Goal: Information Seeking & Learning: Understand process/instructions

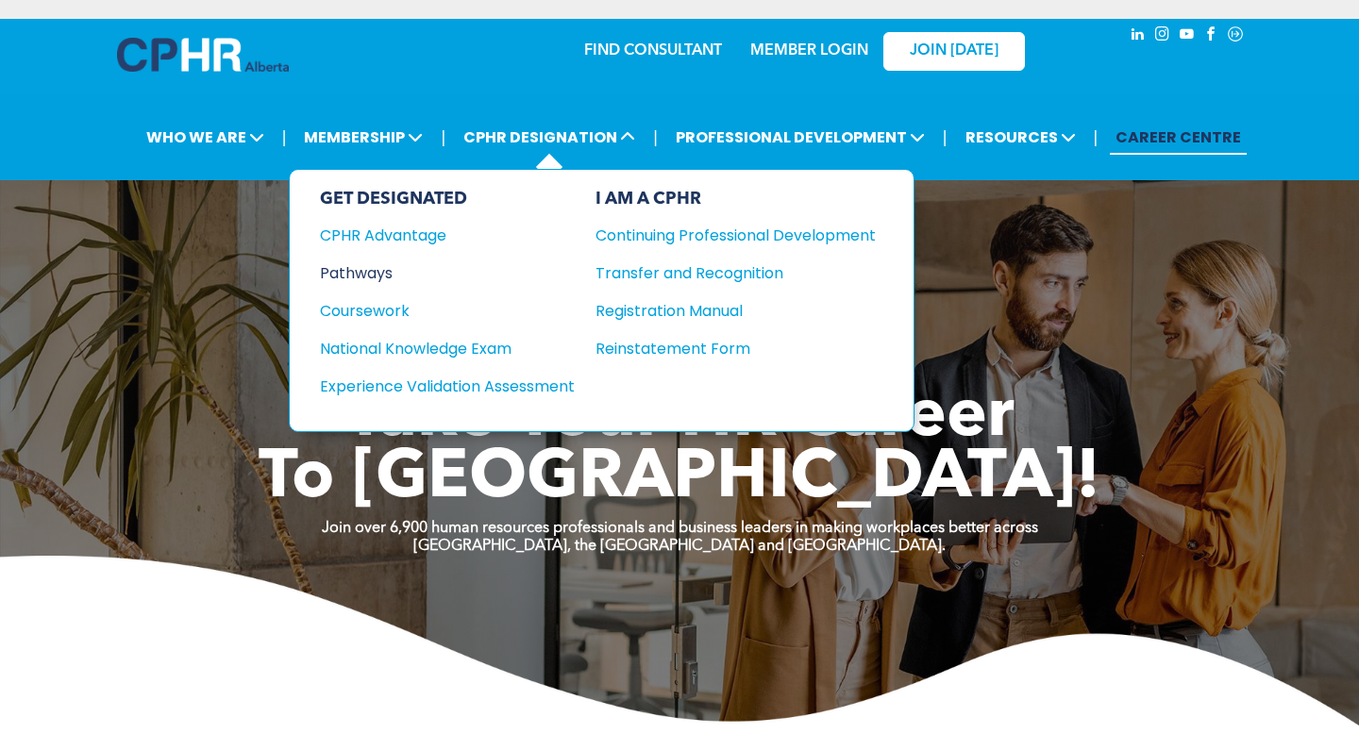
click at [363, 280] on div "Pathways" at bounding box center [434, 273] width 229 height 24
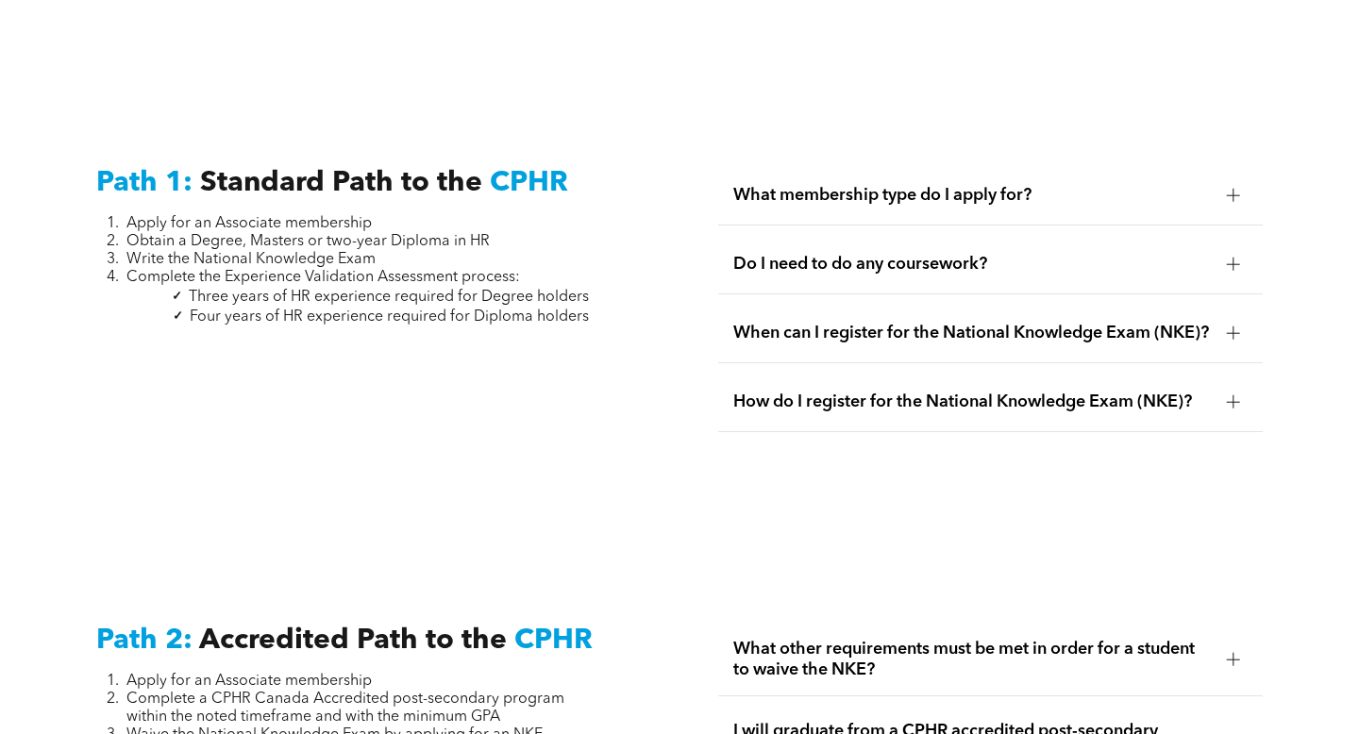
scroll to position [2449, 0]
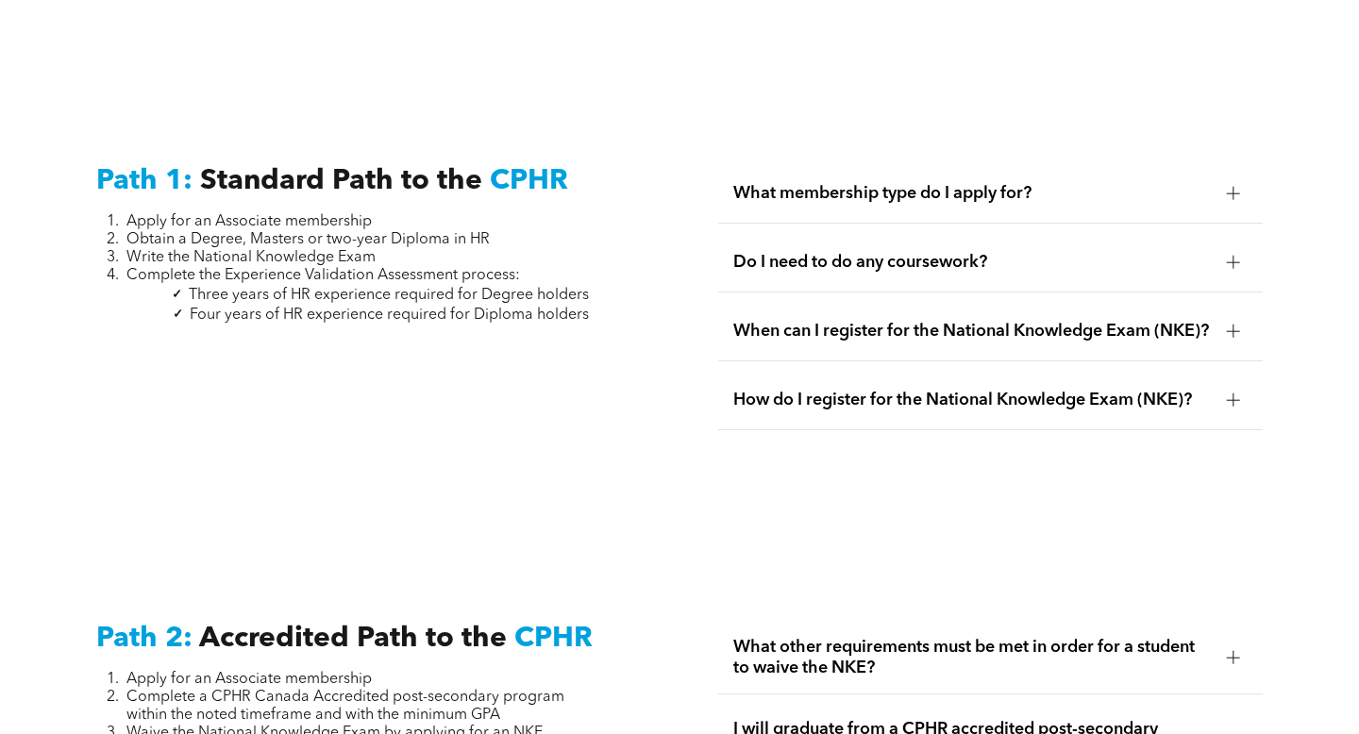
click at [893, 260] on div "Do I need to do any coursework?" at bounding box center [990, 262] width 544 height 59
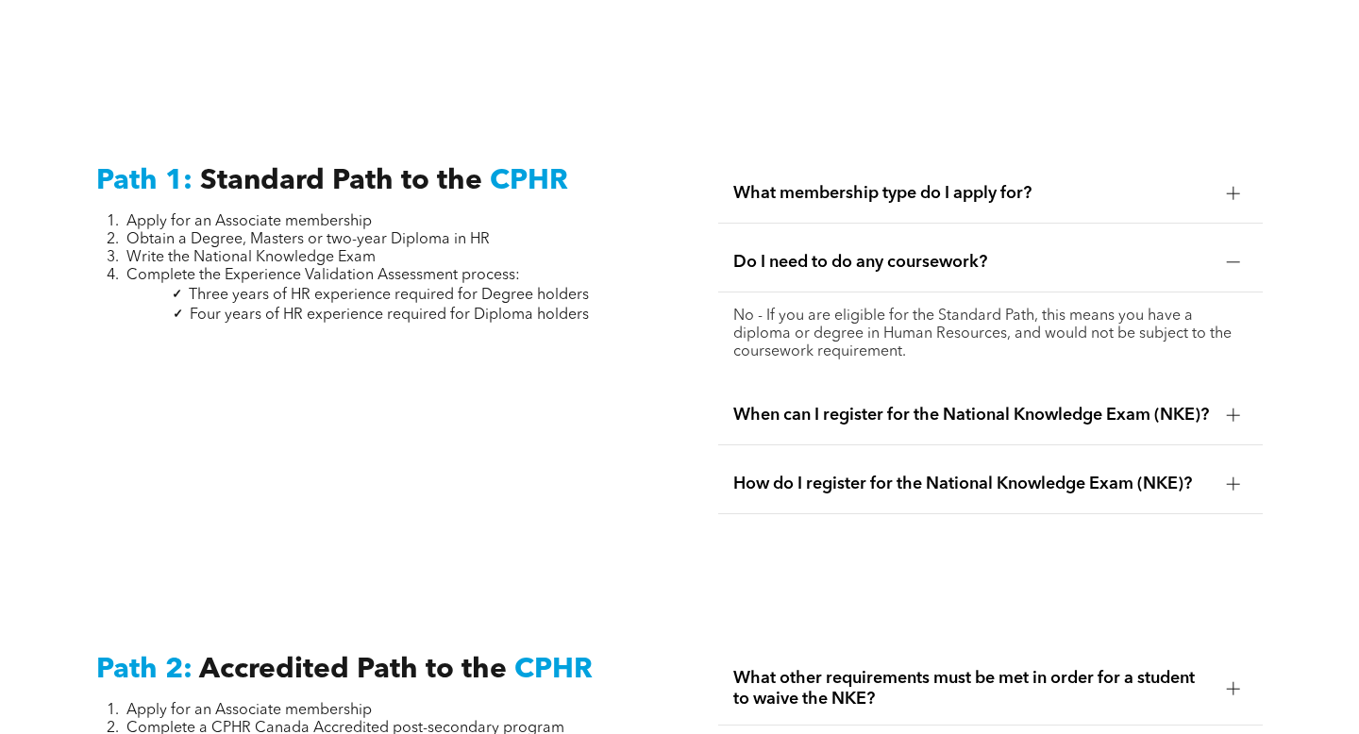
click at [893, 260] on div "Do I need to do any coursework?" at bounding box center [990, 262] width 544 height 59
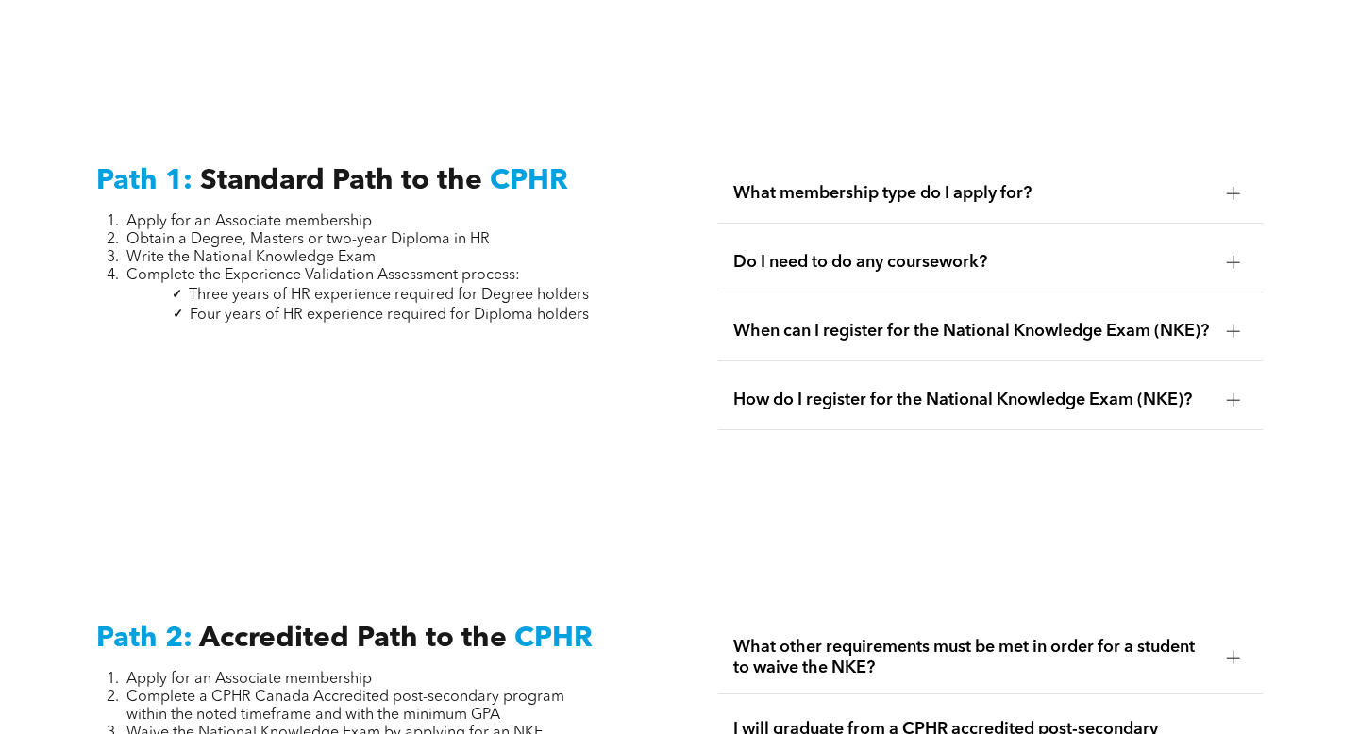
click at [910, 321] on span "When can I register for the National Knowledge Exam (NKE)?" at bounding box center [972, 331] width 478 height 21
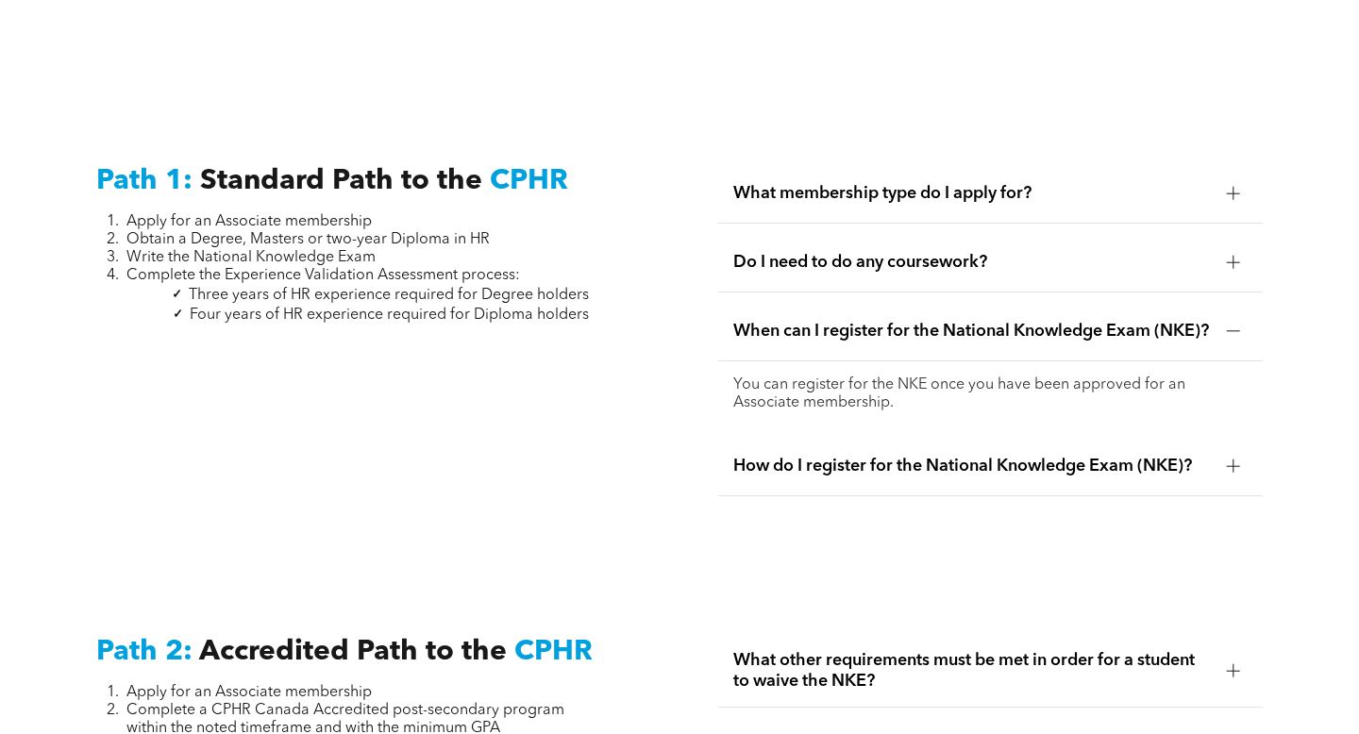
click at [910, 321] on span "When can I register for the National Knowledge Exam (NKE)?" at bounding box center [972, 331] width 478 height 21
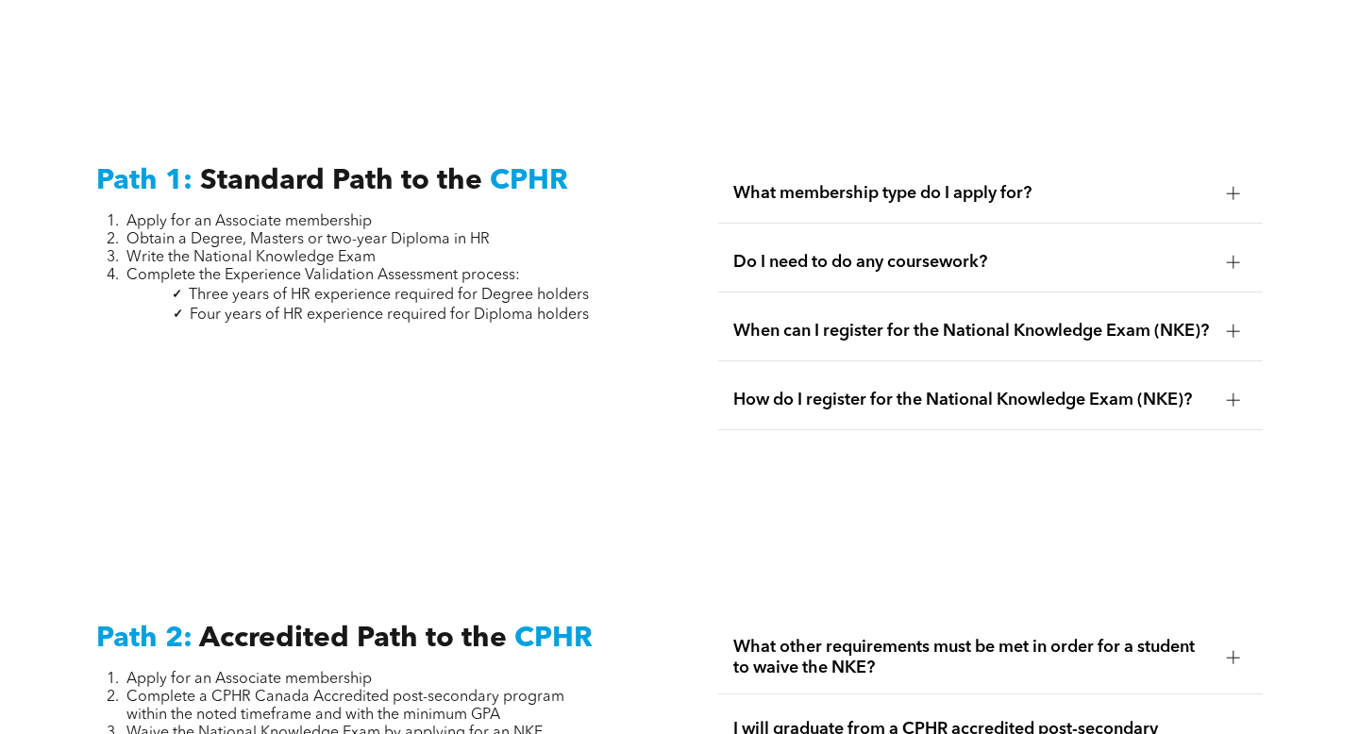
click at [924, 403] on span "How do I register for the National Knowledge Exam (NKE)?" at bounding box center [972, 400] width 478 height 21
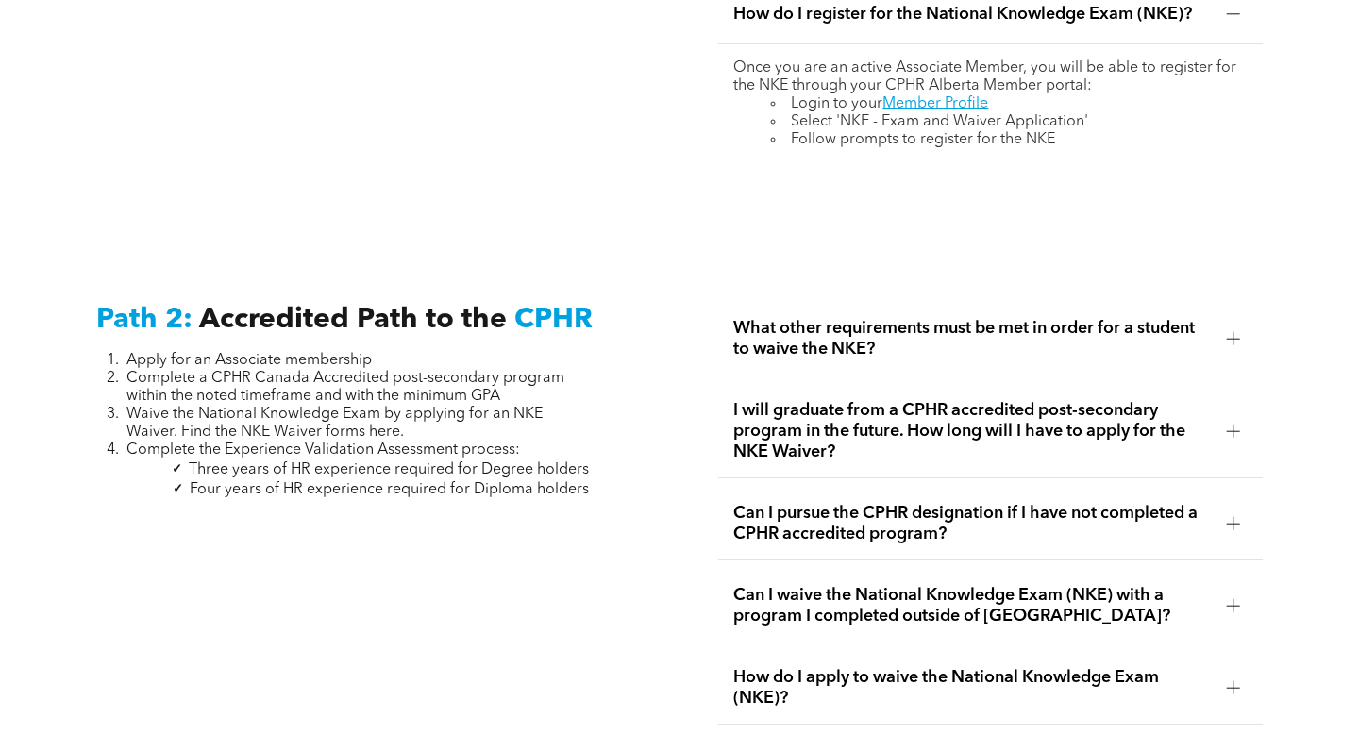
scroll to position [2838, 0]
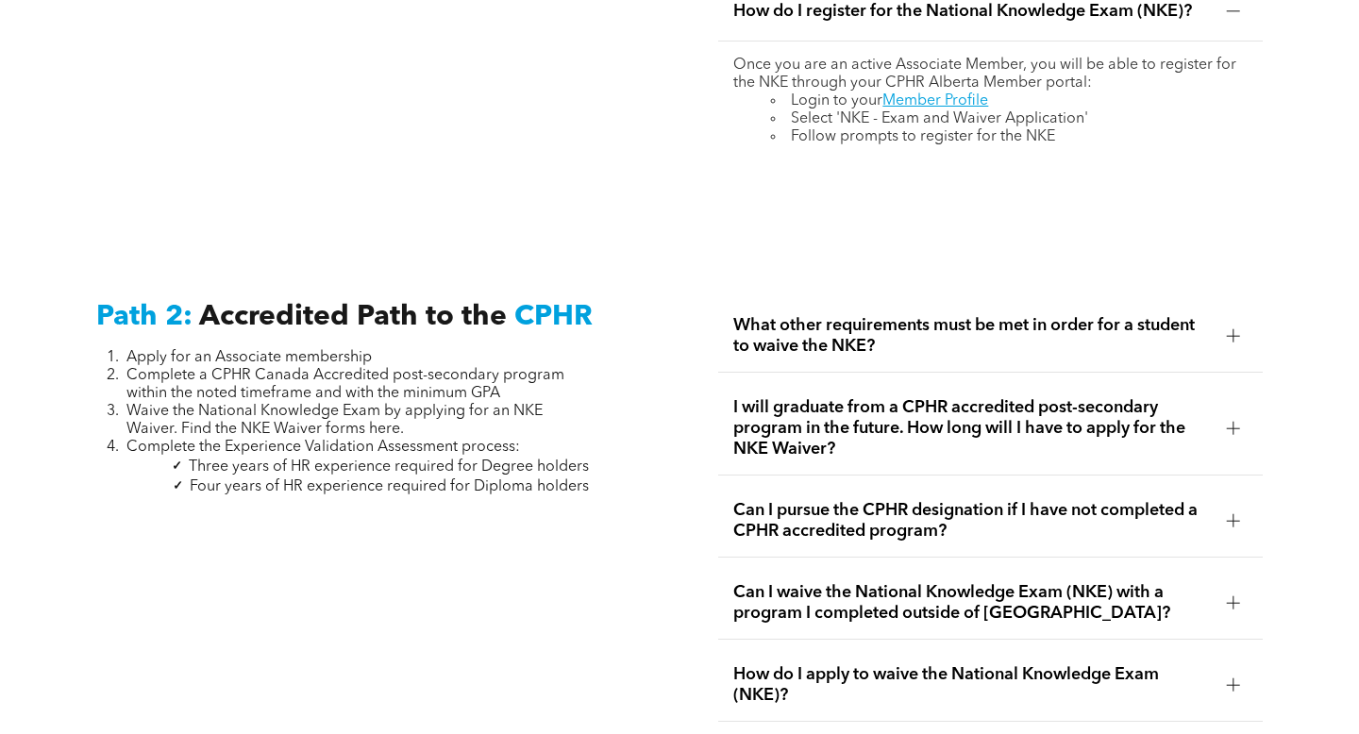
click at [775, 332] on span "What other requirements must be met in order for a student to waive the NKE?" at bounding box center [972, 336] width 478 height 42
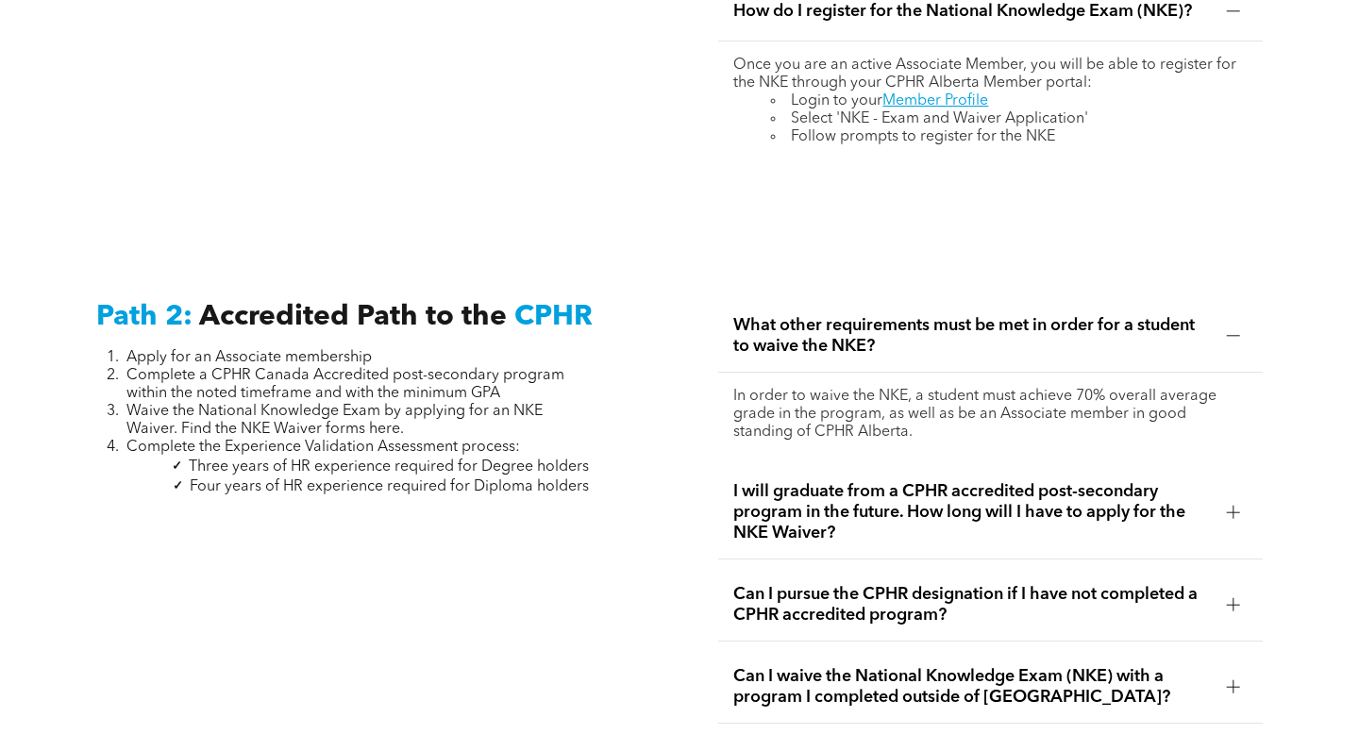
click at [775, 332] on span "What other requirements must be met in order for a student to waive the NKE?" at bounding box center [972, 336] width 478 height 42
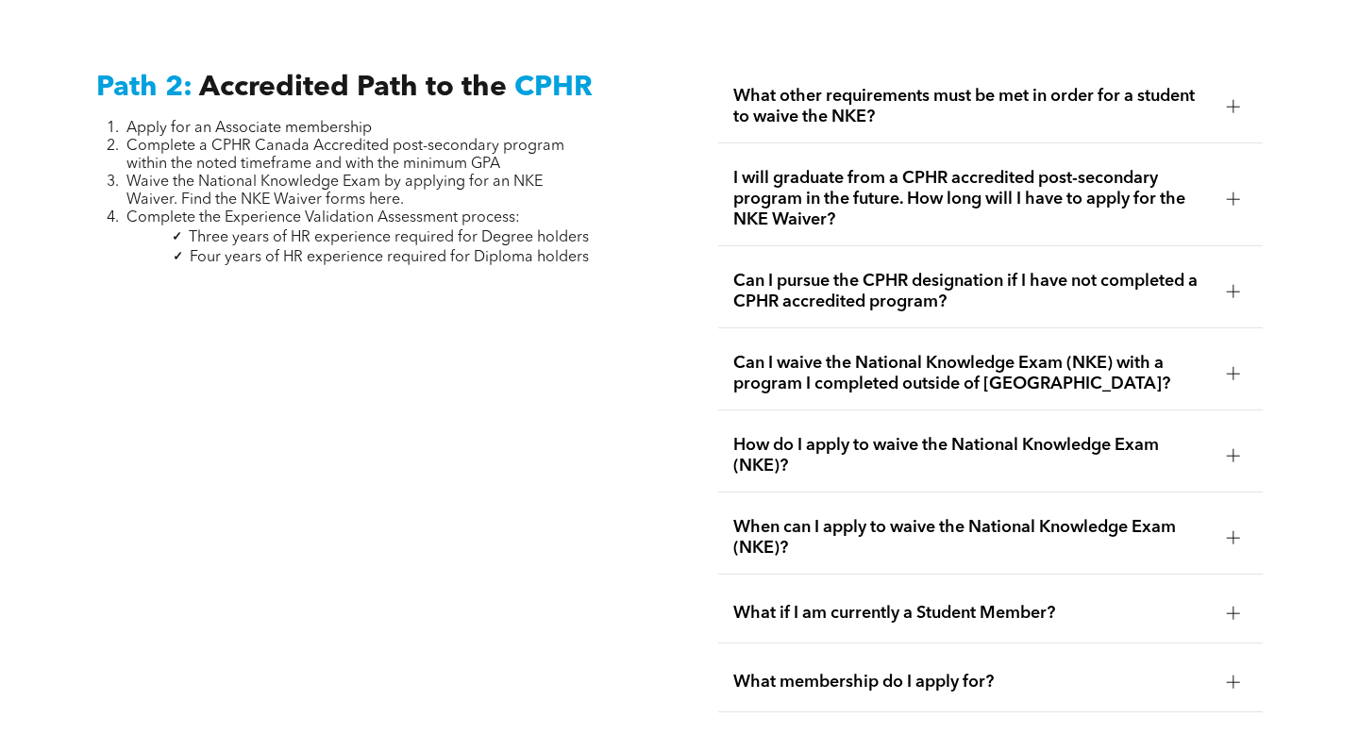
scroll to position [3070, 0]
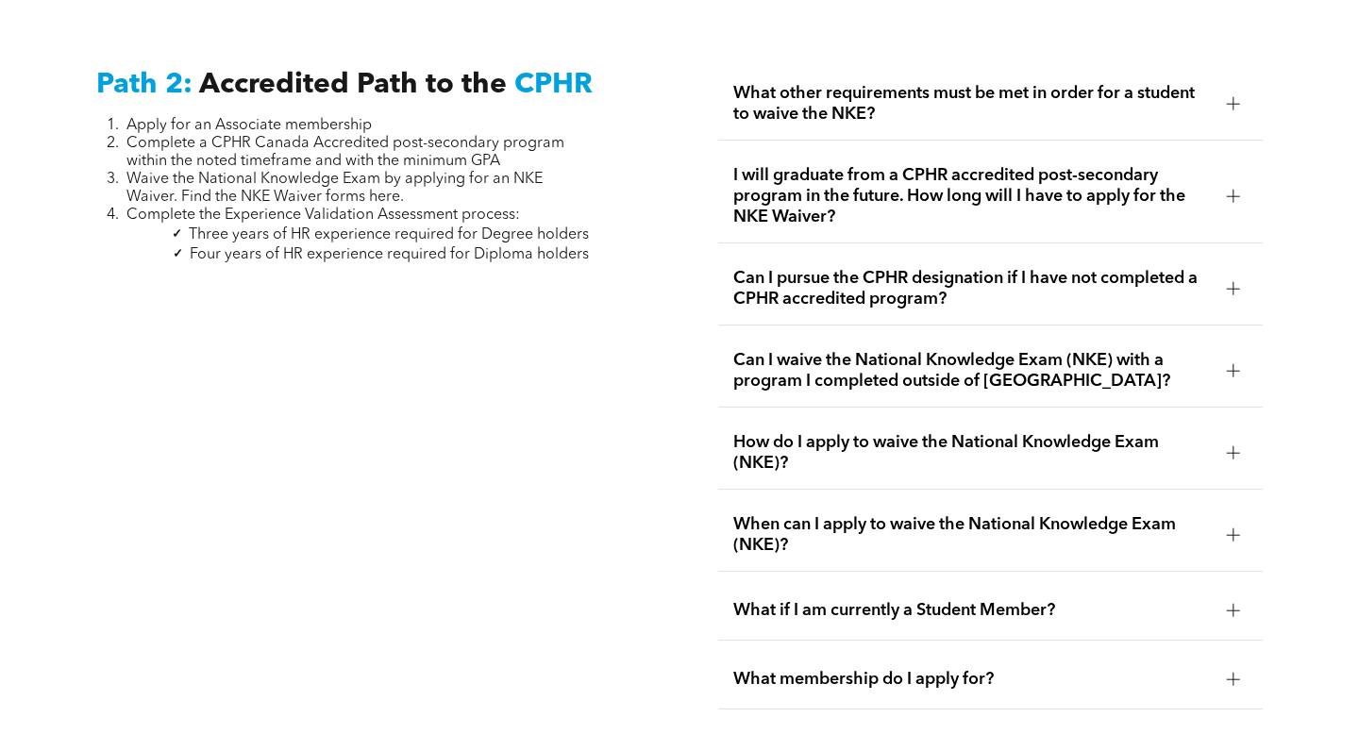
click at [835, 377] on span "Can I waive the National Knowledge Exam (NKE) with a program I completed outsid…" at bounding box center [972, 371] width 478 height 42
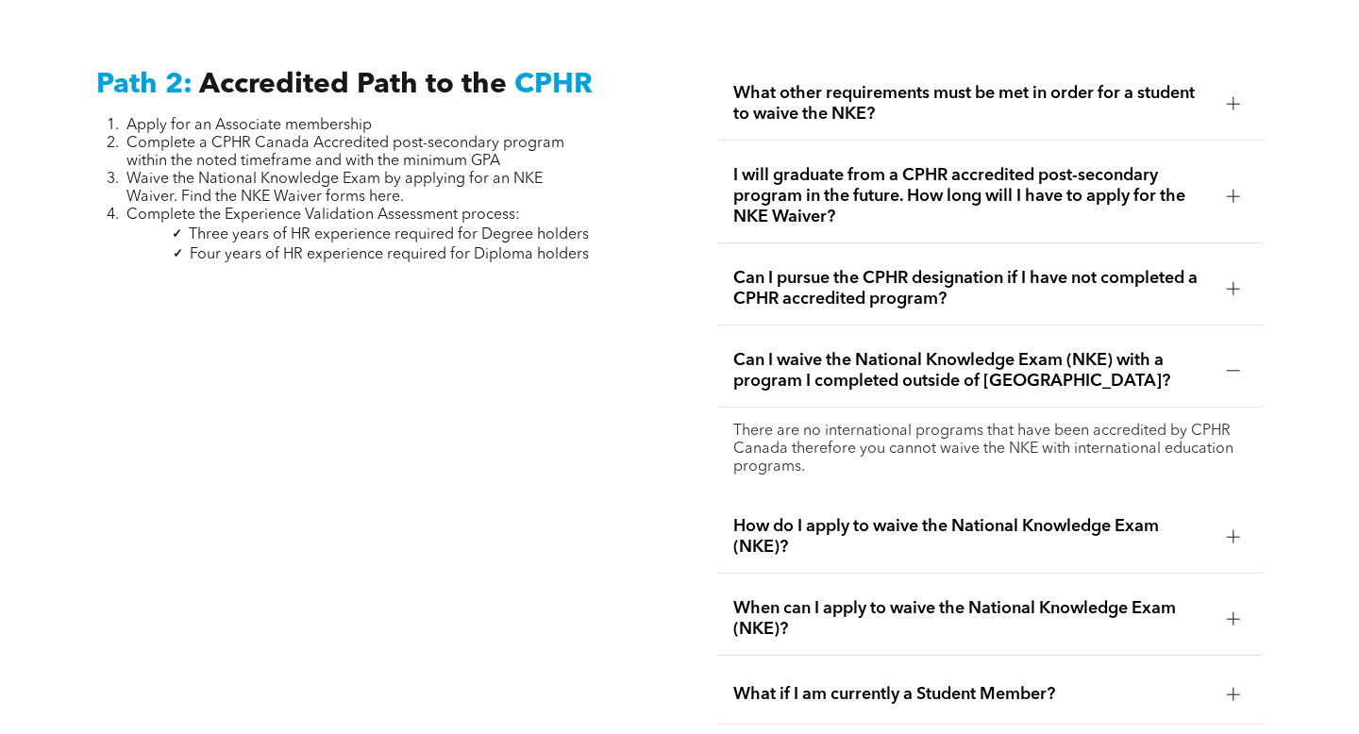
click at [835, 377] on span "Can I waive the National Knowledge Exam (NKE) with a program I completed outsid…" at bounding box center [972, 371] width 478 height 42
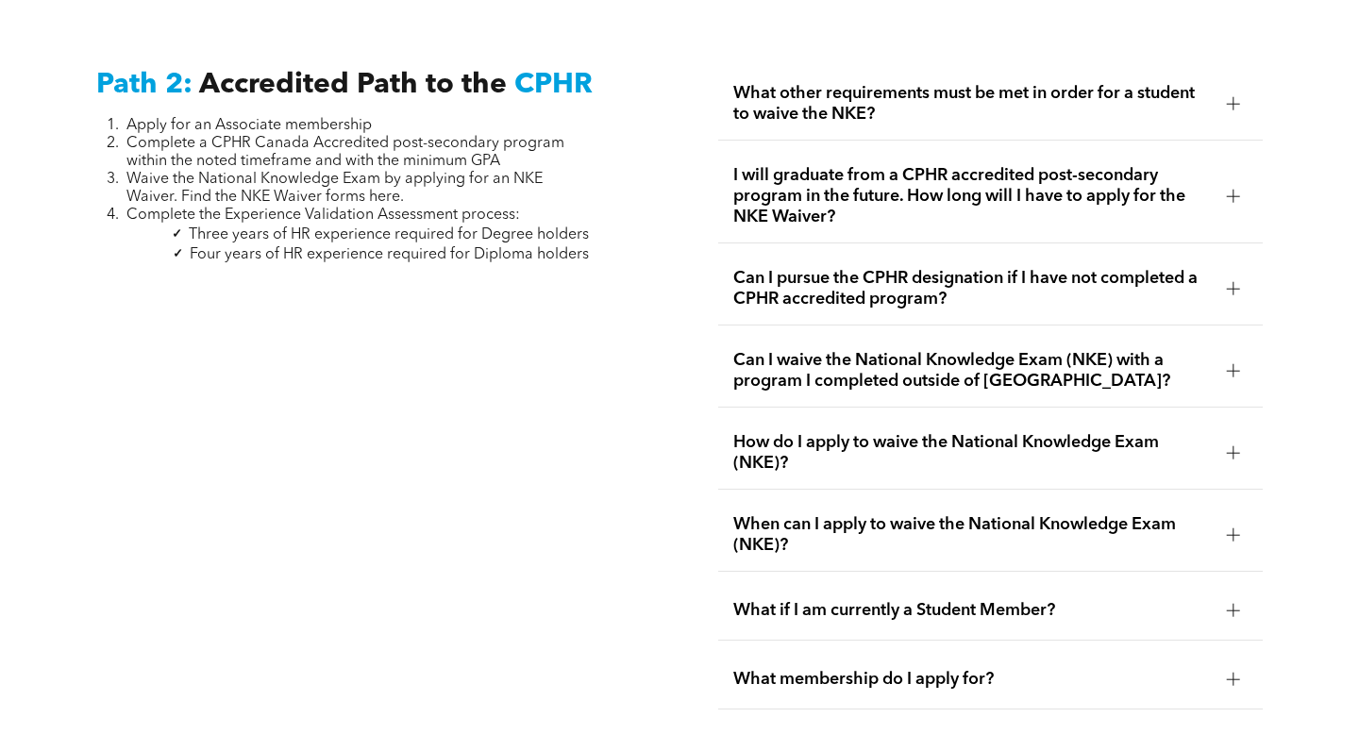
click at [854, 436] on span "How do I apply to waive the National Knowledge Exam (NKE)?" at bounding box center [972, 453] width 478 height 42
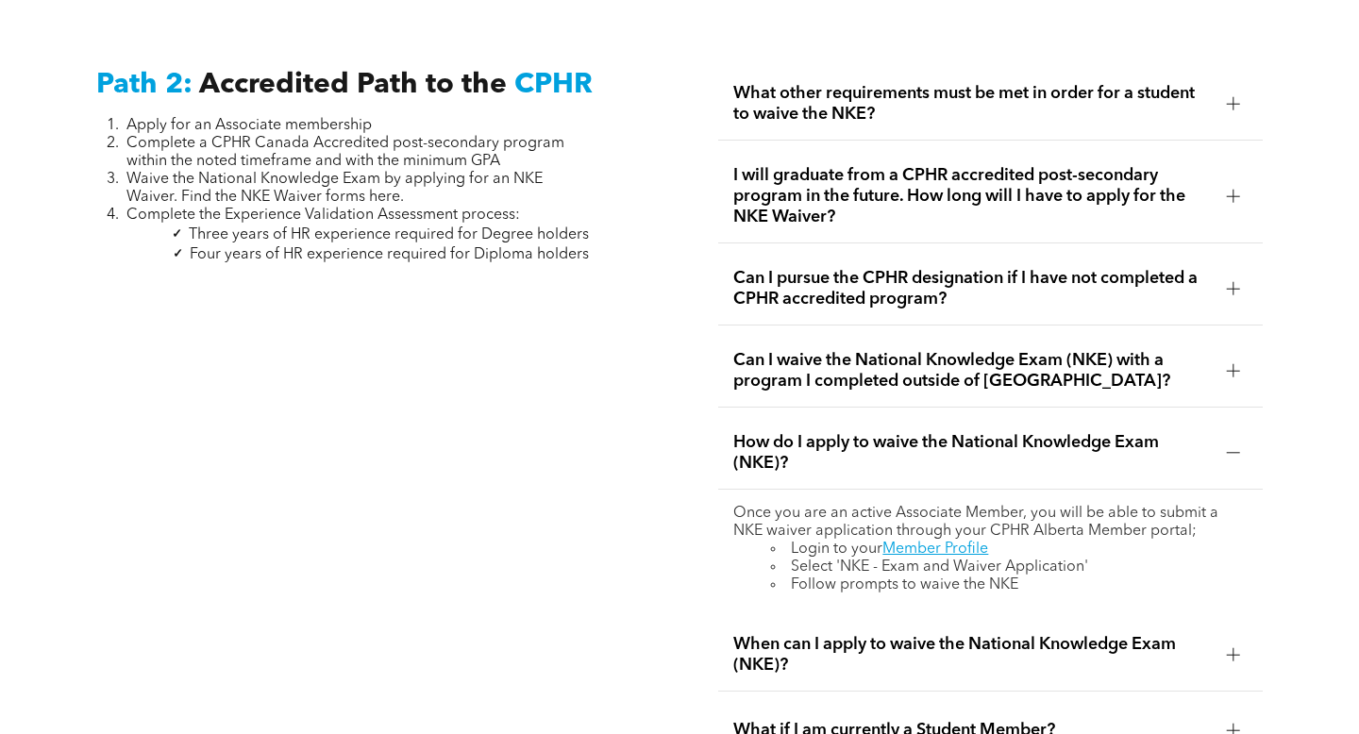
click at [854, 436] on span "How do I apply to waive the National Knowledge Exam (NKE)?" at bounding box center [972, 453] width 478 height 42
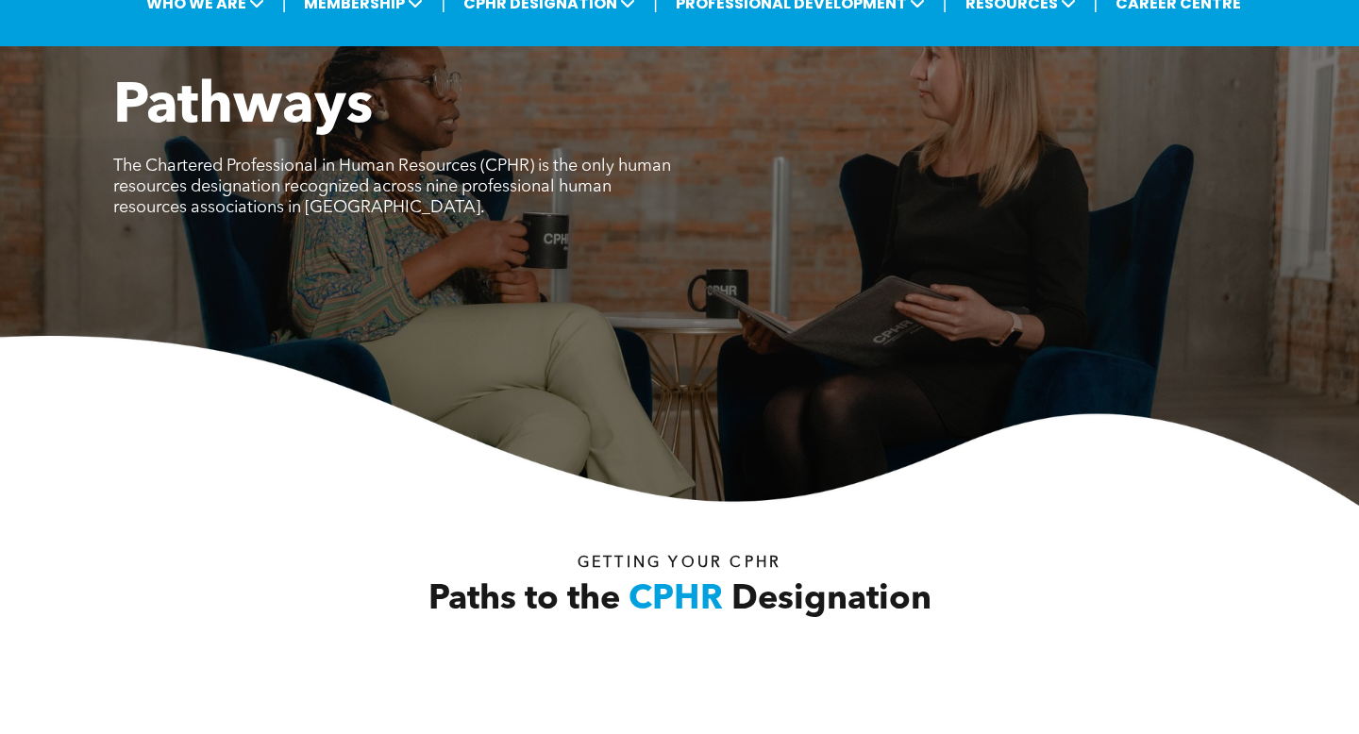
scroll to position [0, 0]
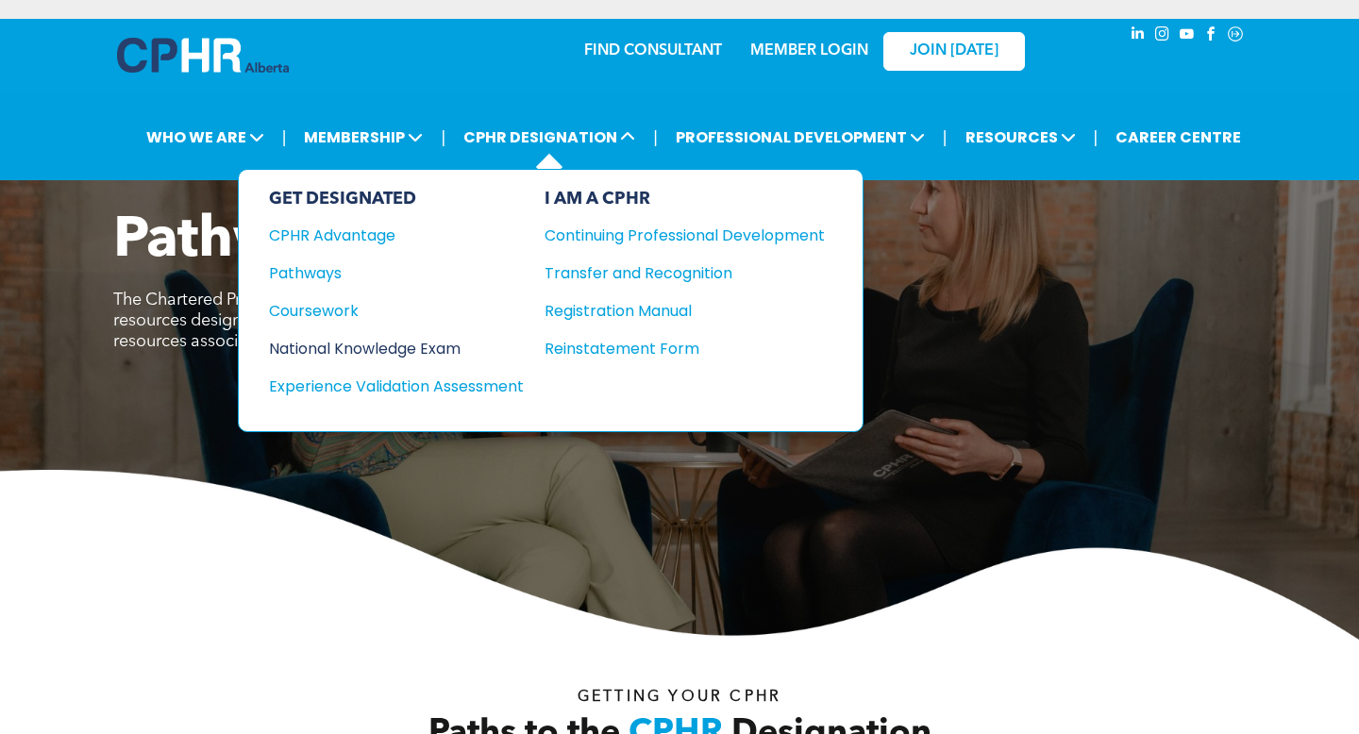
click at [369, 348] on div "National Knowledge Exam" at bounding box center [383, 349] width 229 height 24
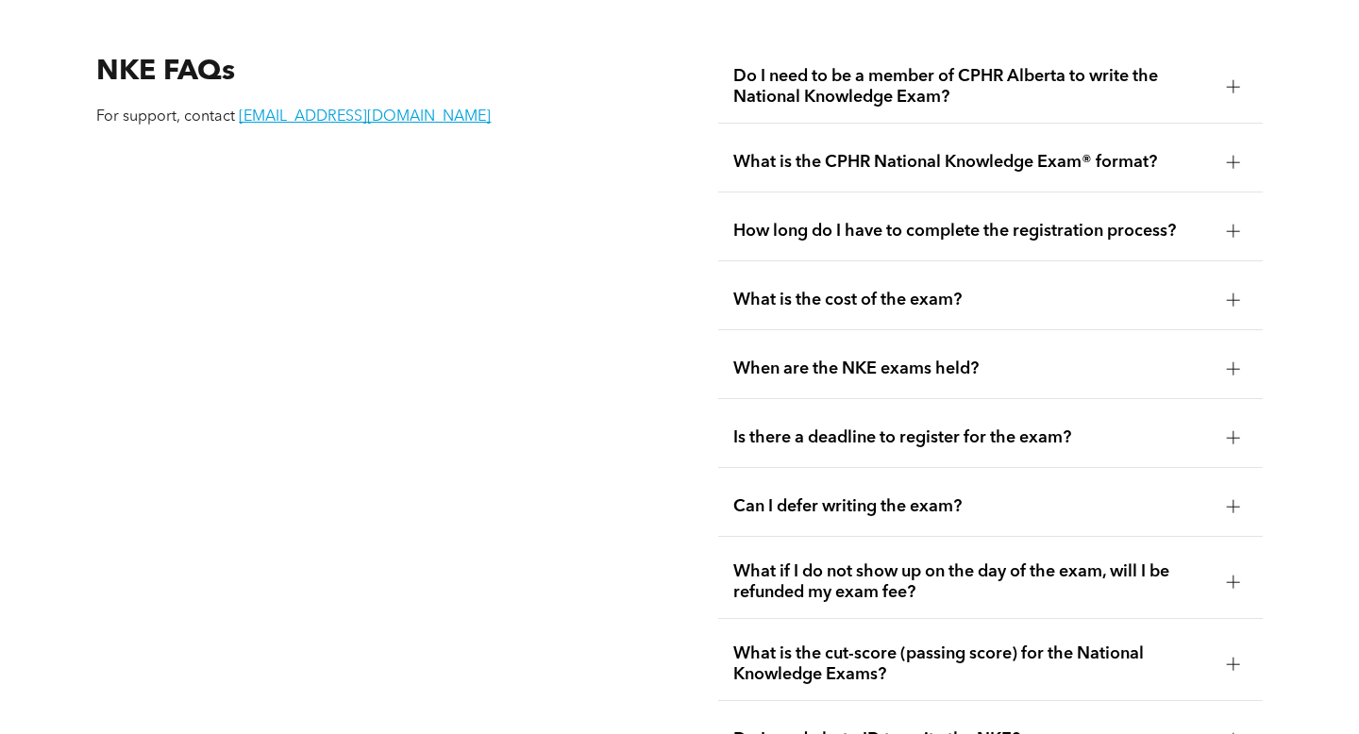
scroll to position [2448, 0]
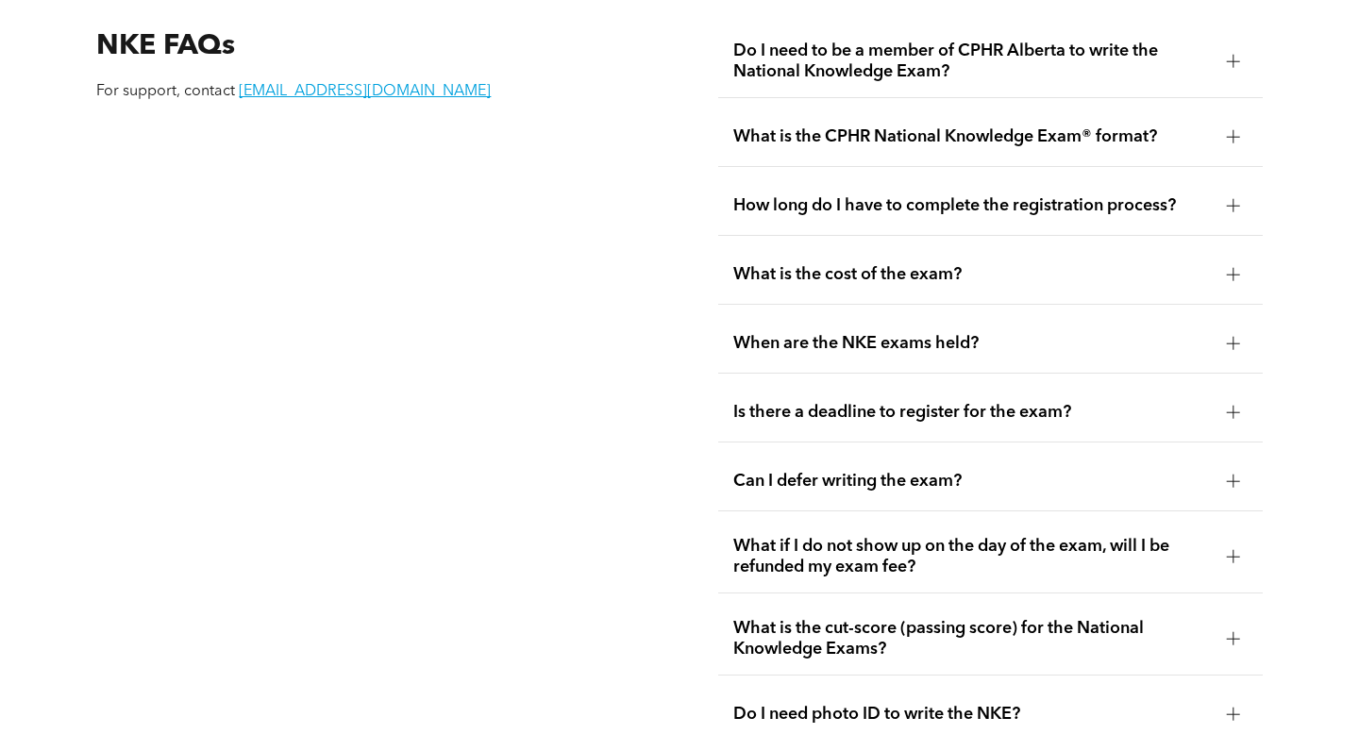
click at [773, 264] on span "What is the cost of the exam?" at bounding box center [972, 274] width 478 height 21
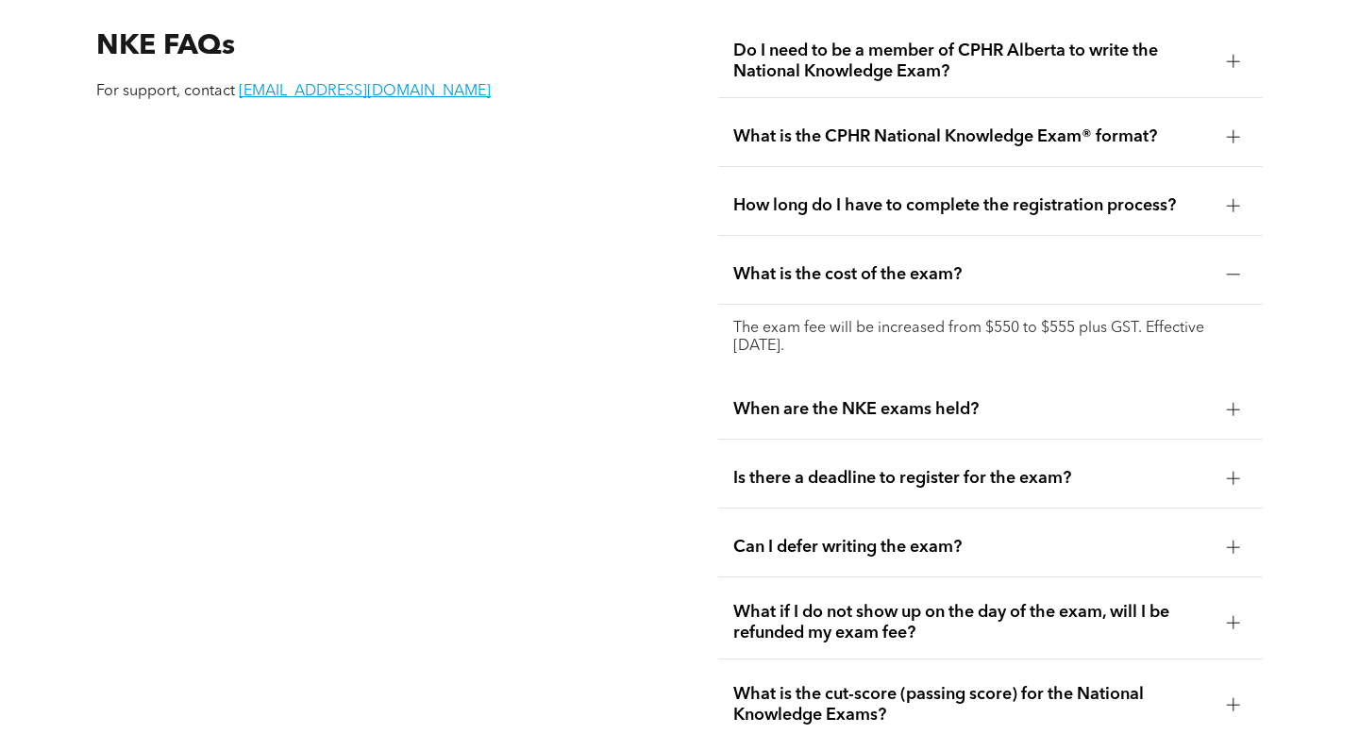
click at [773, 264] on span "What is the cost of the exam?" at bounding box center [972, 274] width 478 height 21
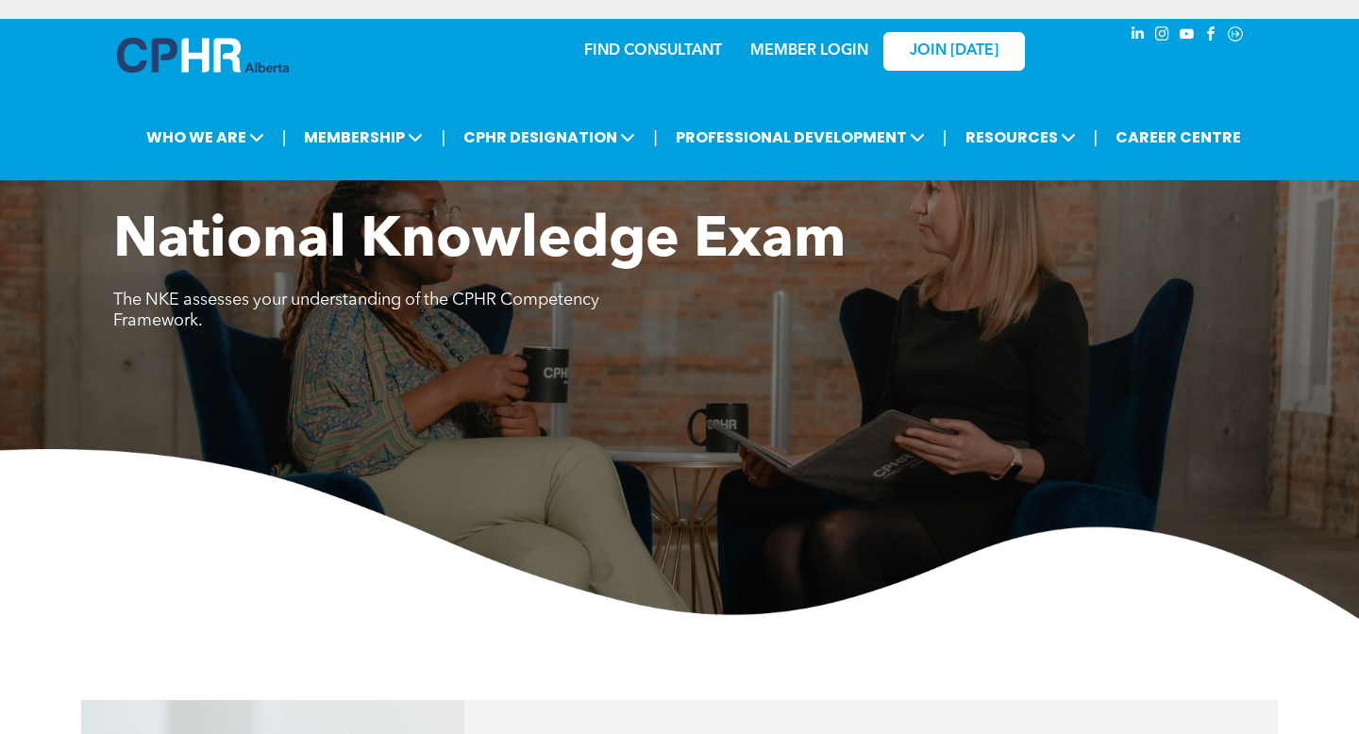
scroll to position [0, 0]
click at [805, 59] on p "MEMBER LOGIN" at bounding box center [809, 51] width 123 height 18
click at [804, 52] on link "MEMBER LOGIN" at bounding box center [809, 50] width 118 height 15
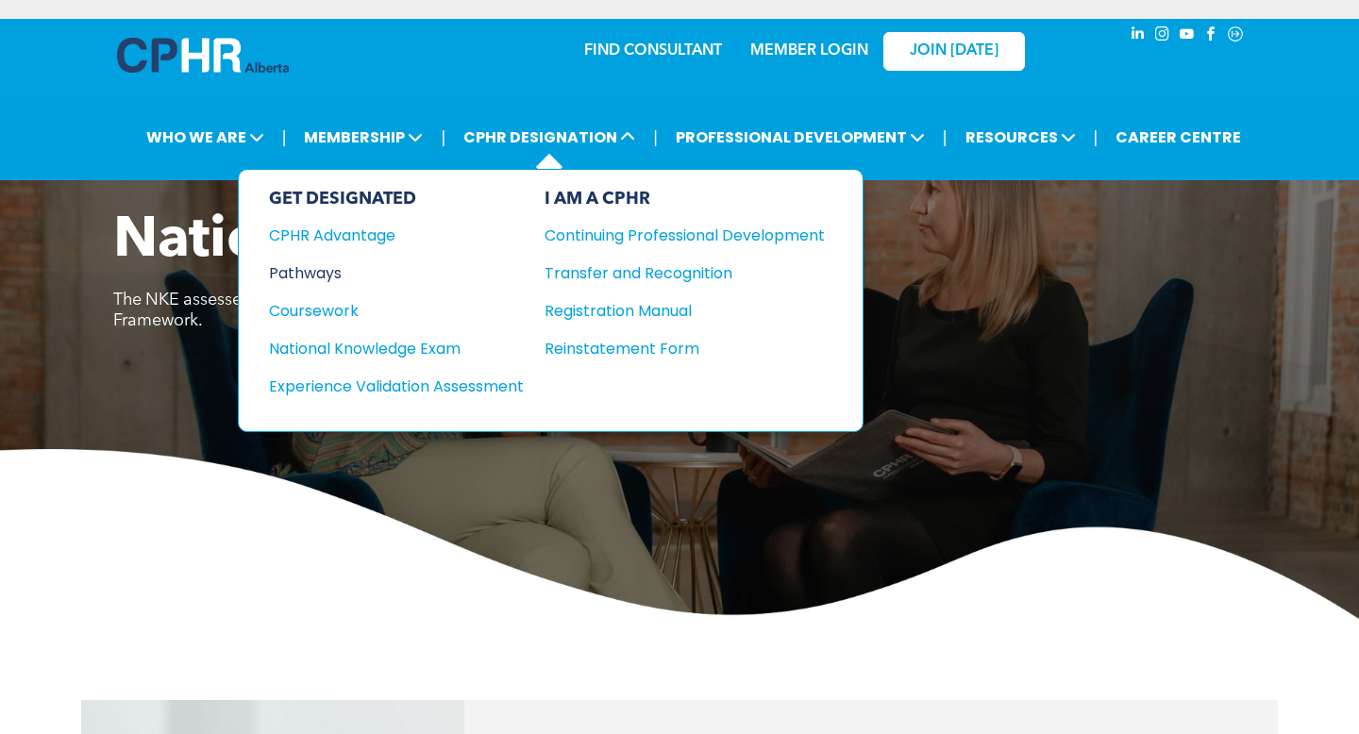
click at [313, 274] on div "Pathways" at bounding box center [383, 273] width 229 height 24
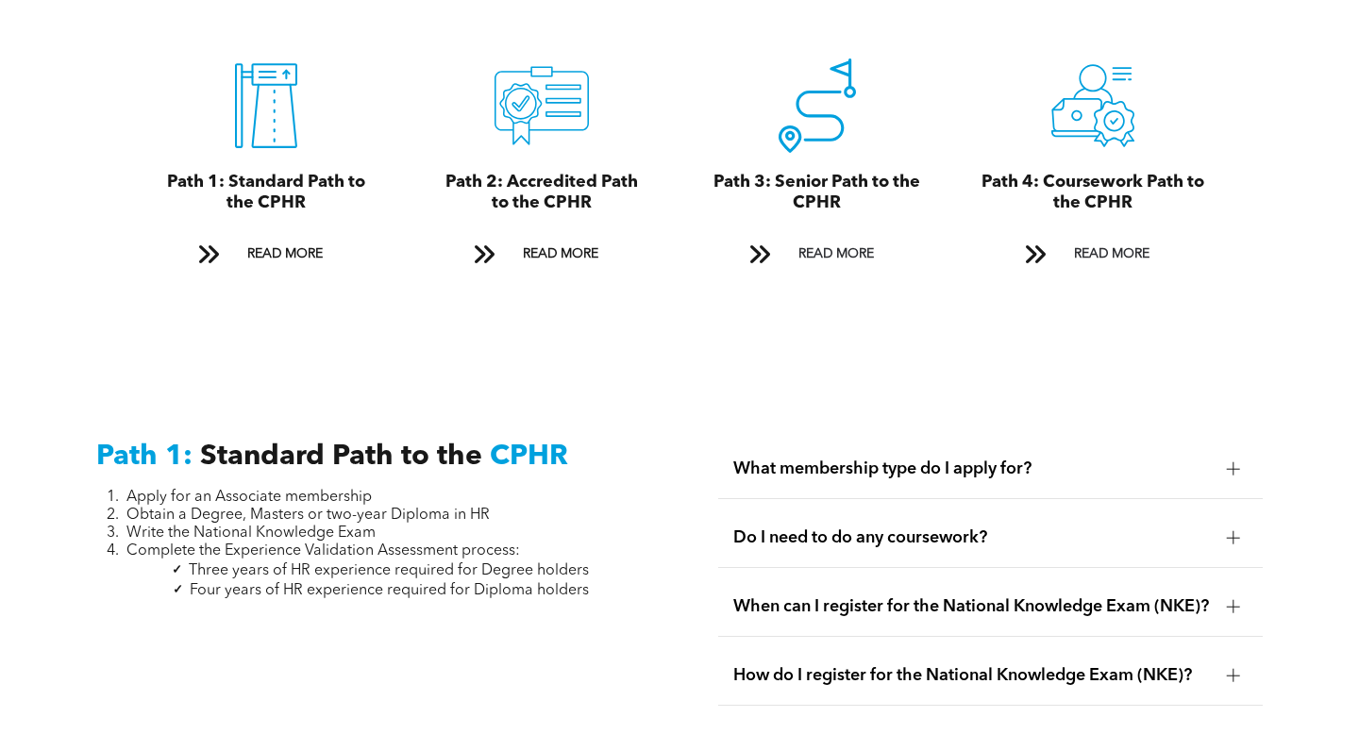
scroll to position [2175, 0]
click at [510, 238] on link "READ MORE" at bounding box center [542, 253] width 162 height 35
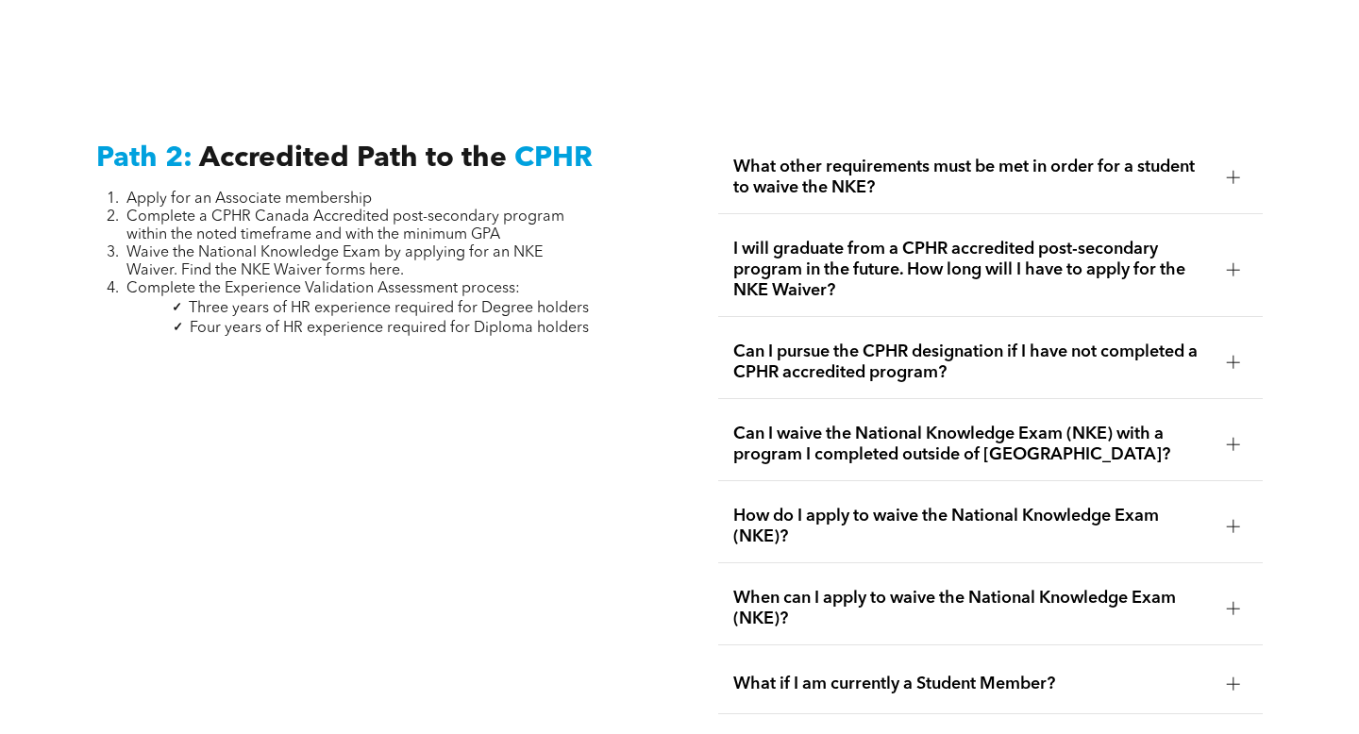
scroll to position [2983, 0]
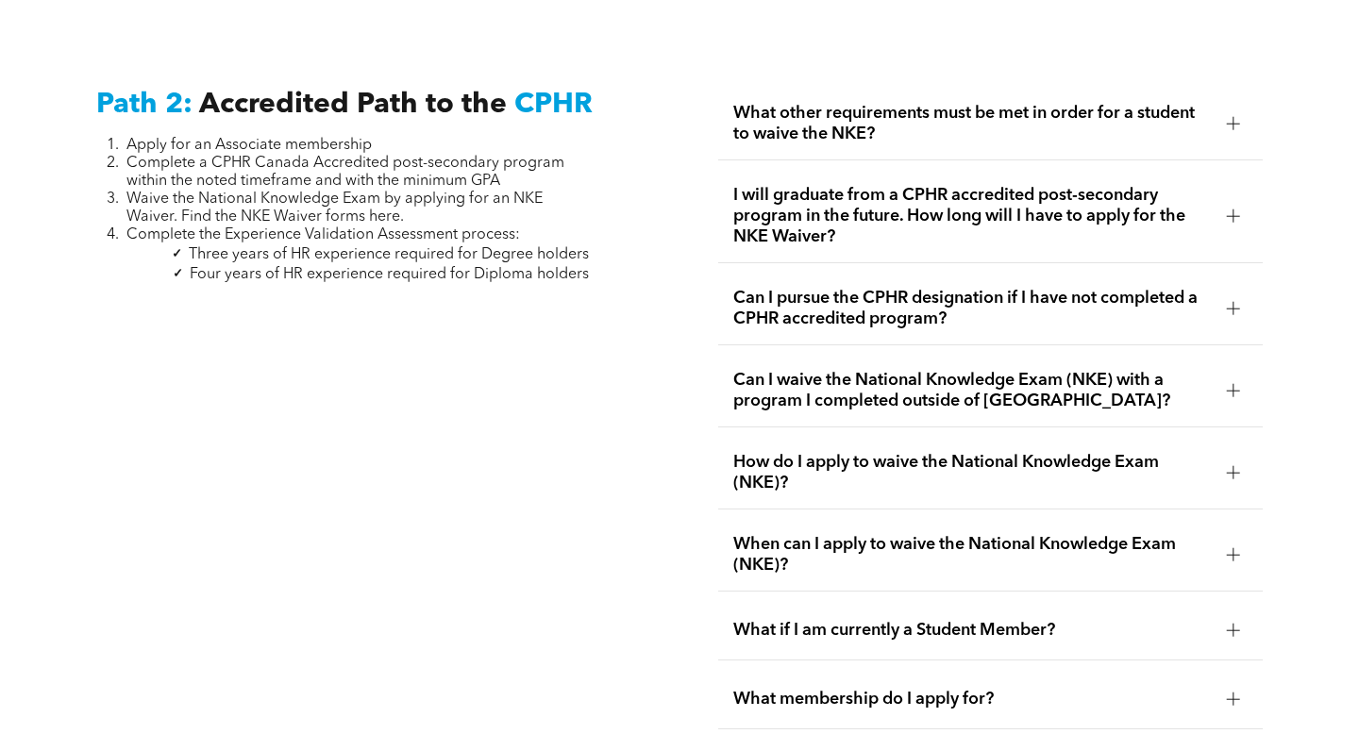
click at [378, 200] on span "Waive the National Knowledge Exam by applying for an NKE Waiver. Find the NKE W…" at bounding box center [334, 208] width 416 height 33
click at [240, 192] on span "Waive the National Knowledge Exam by applying for an NKE Waiver. Find the NKE W…" at bounding box center [334, 208] width 416 height 33
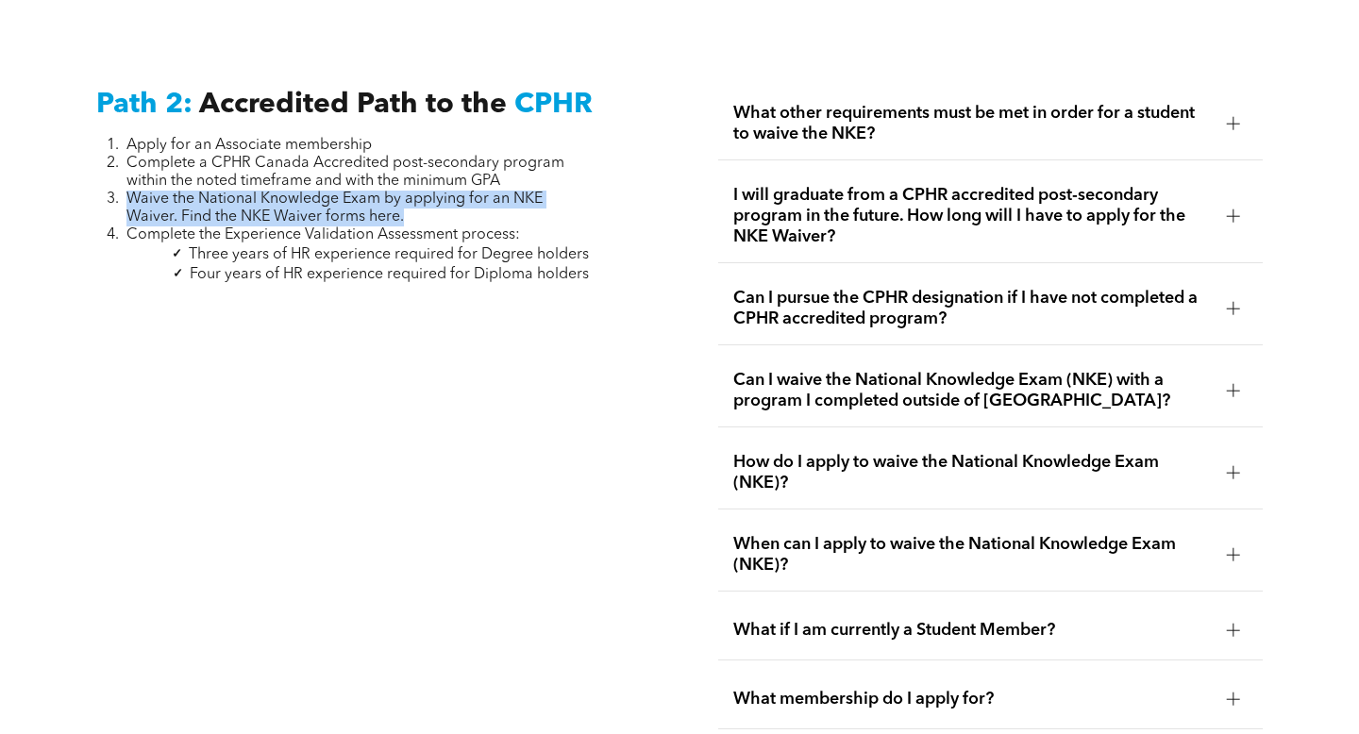
click at [240, 192] on span "Waive the National Knowledge Exam by applying for an NKE Waiver. Find the NKE W…" at bounding box center [334, 208] width 416 height 33
click at [299, 192] on span "Waive the National Knowledge Exam by applying for an NKE Waiver. Find the NKE W…" at bounding box center [334, 208] width 416 height 33
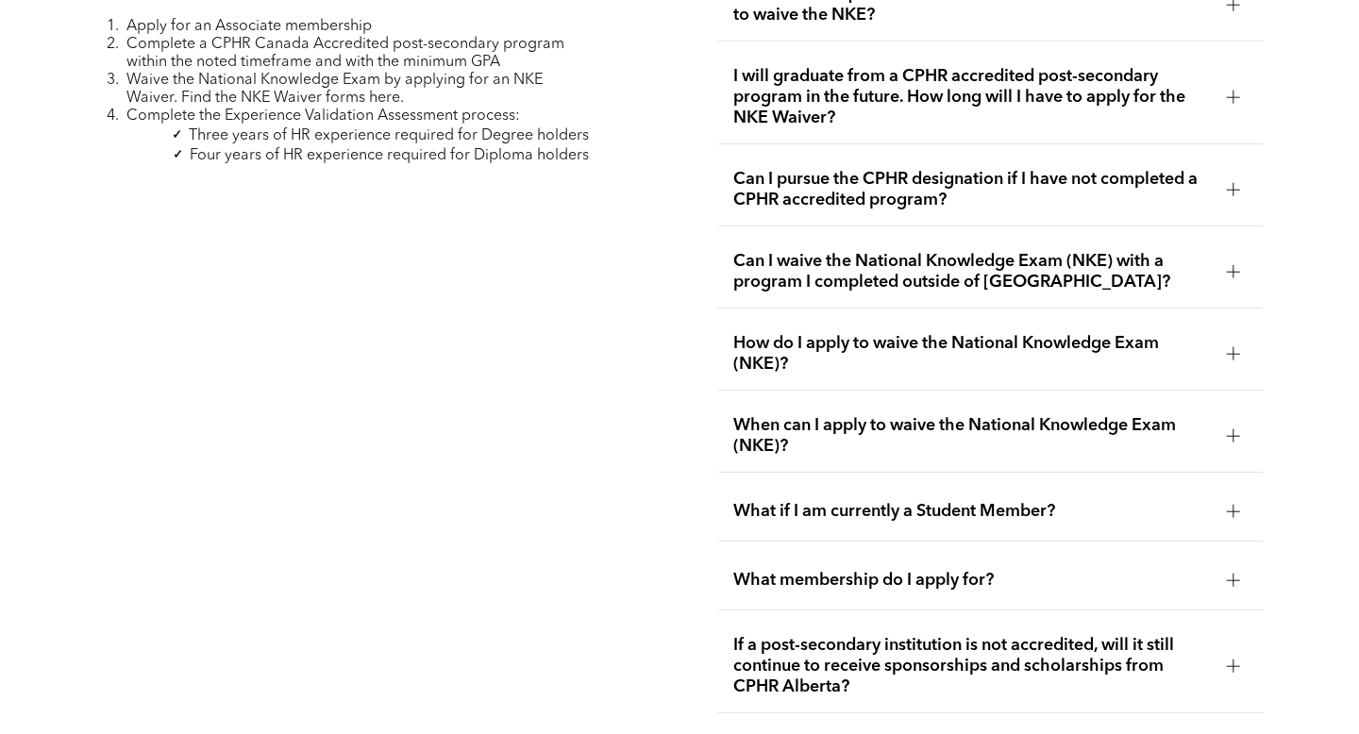
scroll to position [3116, 0]
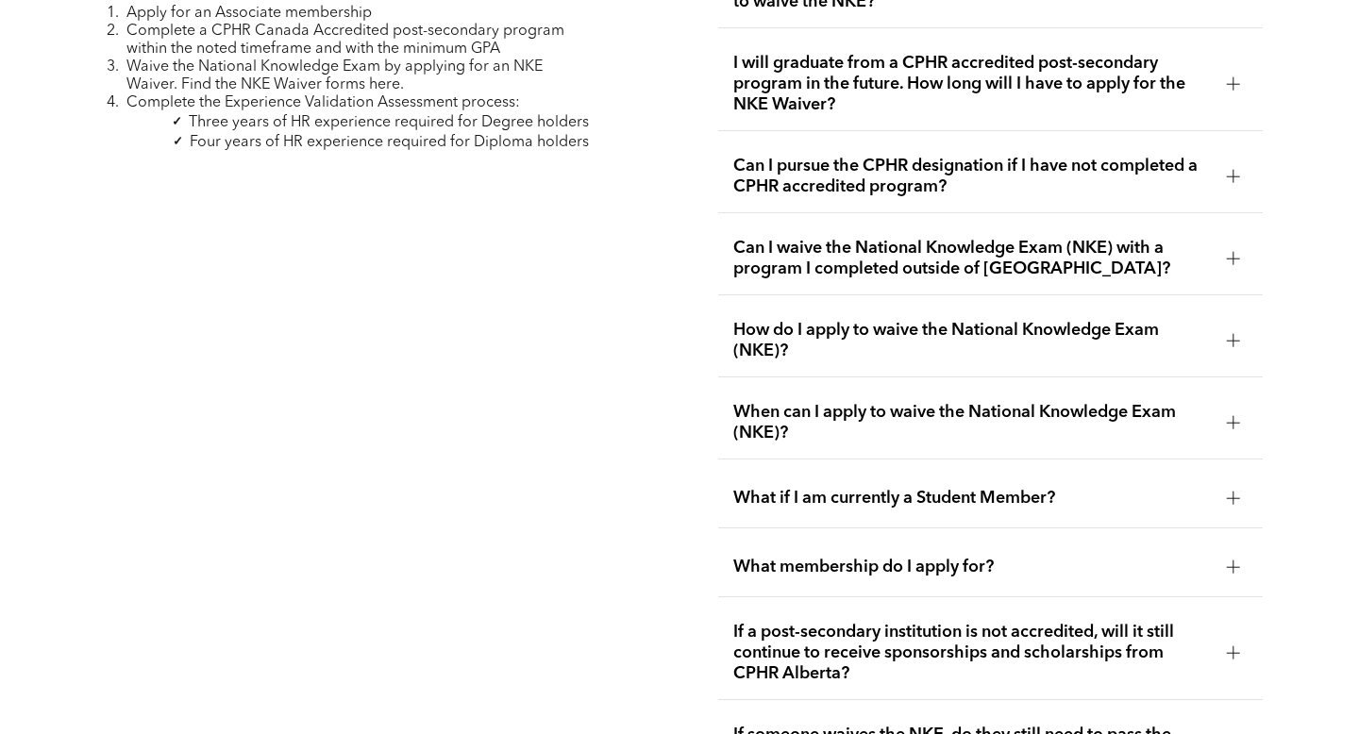
click at [863, 344] on div "How do I apply to waive the National Knowledge Exam (NKE)?" at bounding box center [990, 341] width 544 height 73
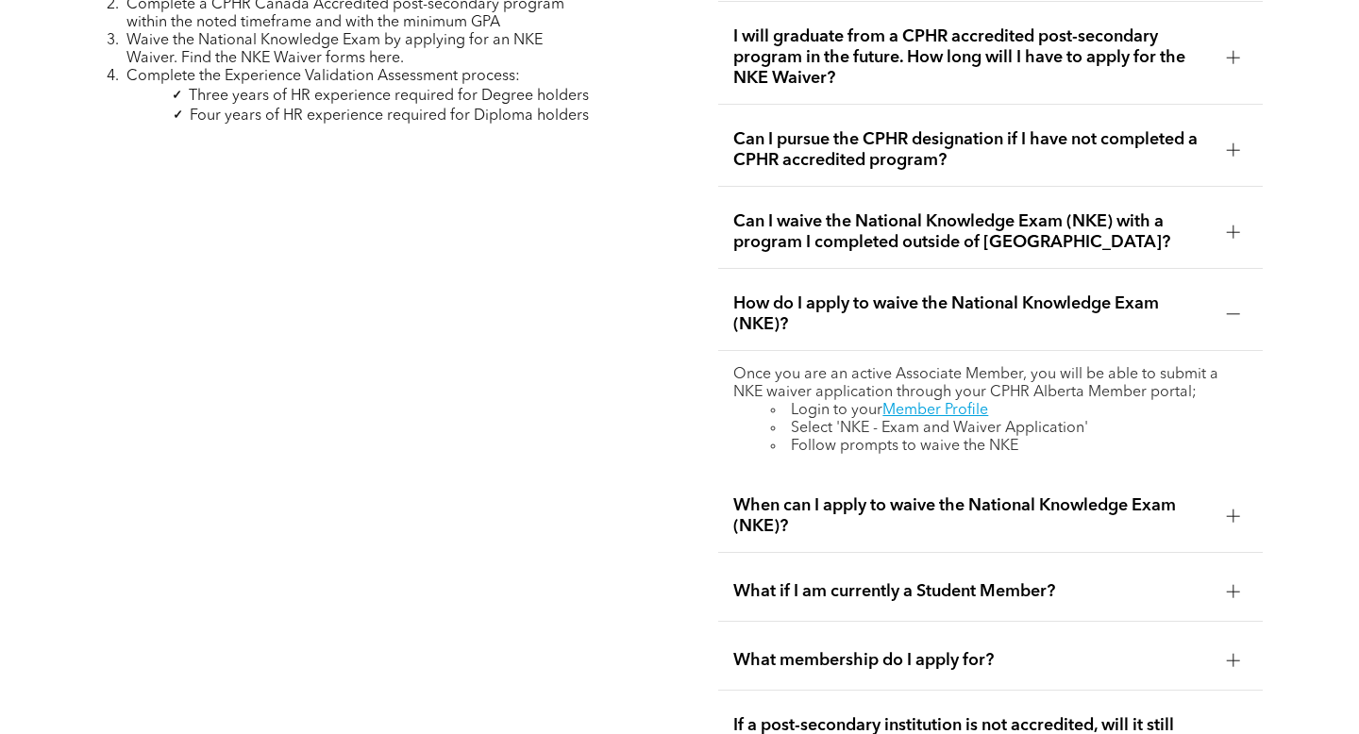
scroll to position [3143, 0]
click at [938, 402] on link "Member Profile" at bounding box center [935, 409] width 106 height 15
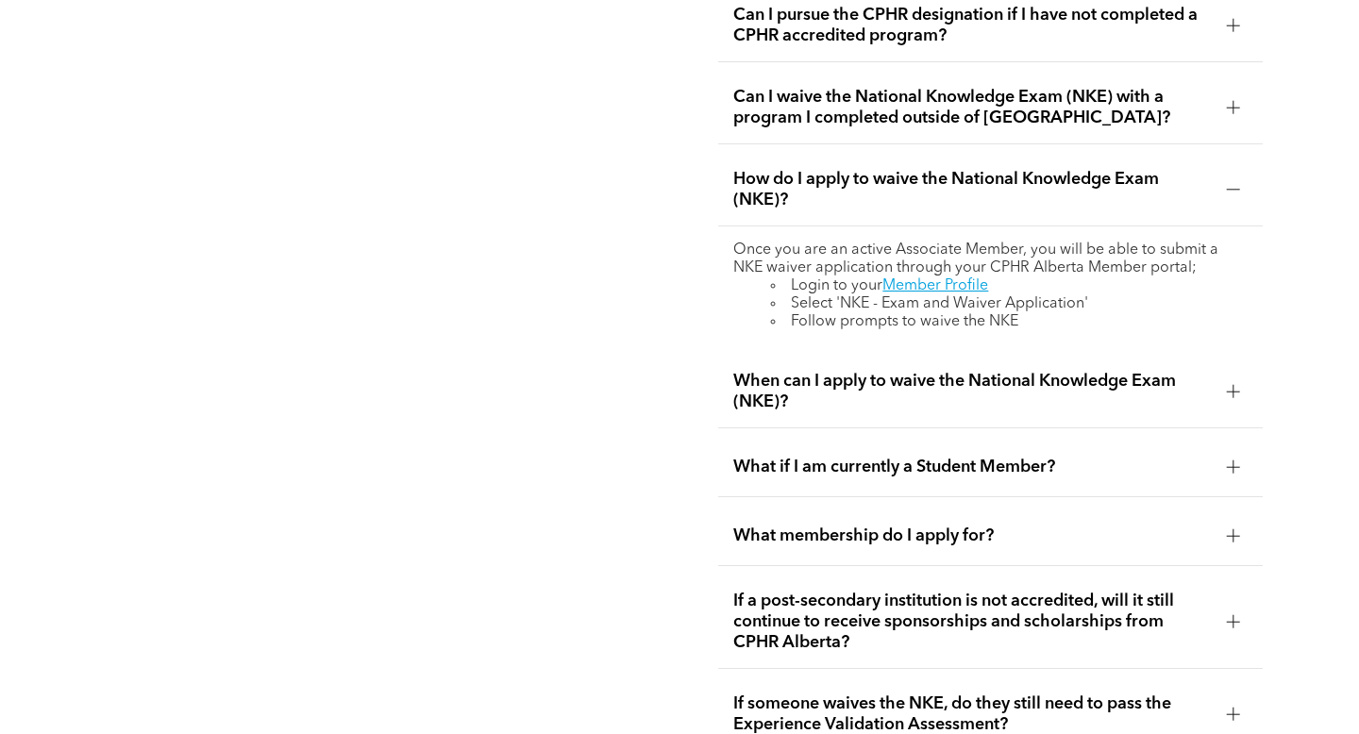
scroll to position [3270, 0]
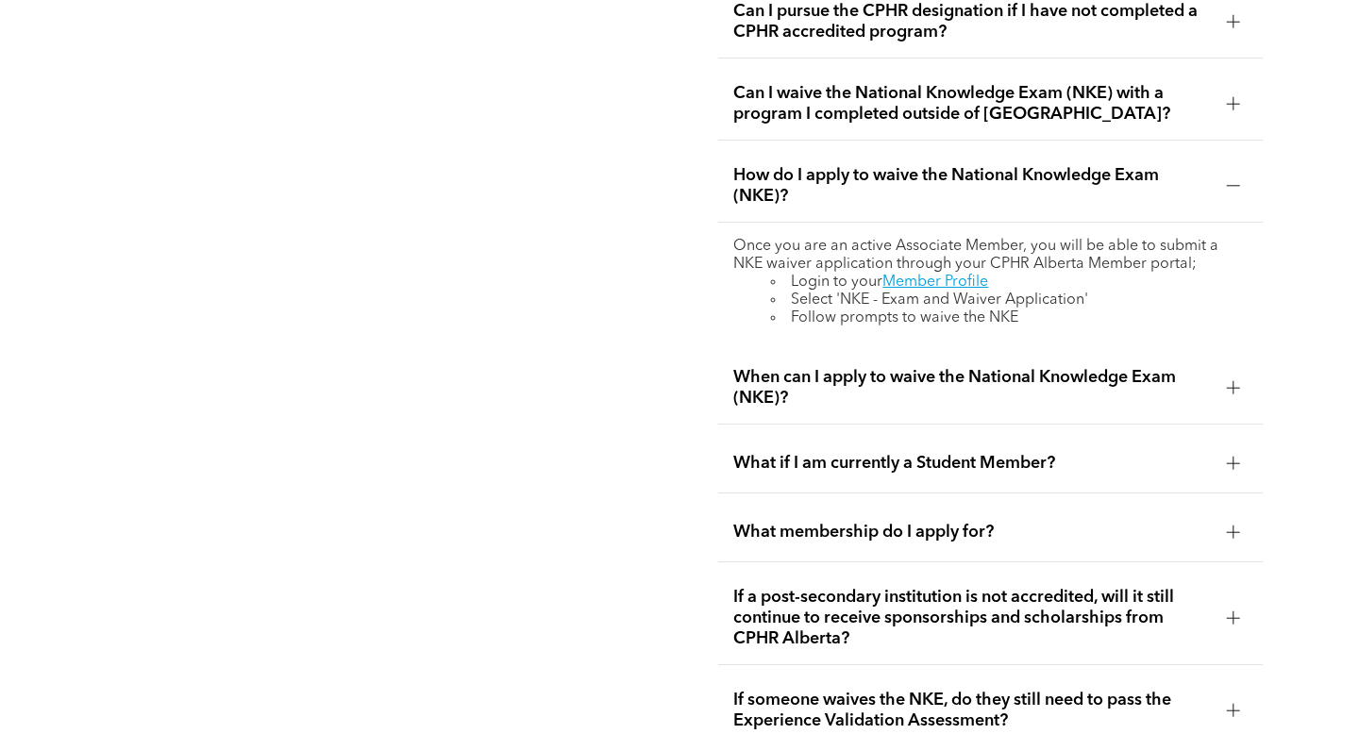
click at [899, 367] on span "When can I apply to waive the National Knowledge Exam (NKE)?" at bounding box center [972, 388] width 478 height 42
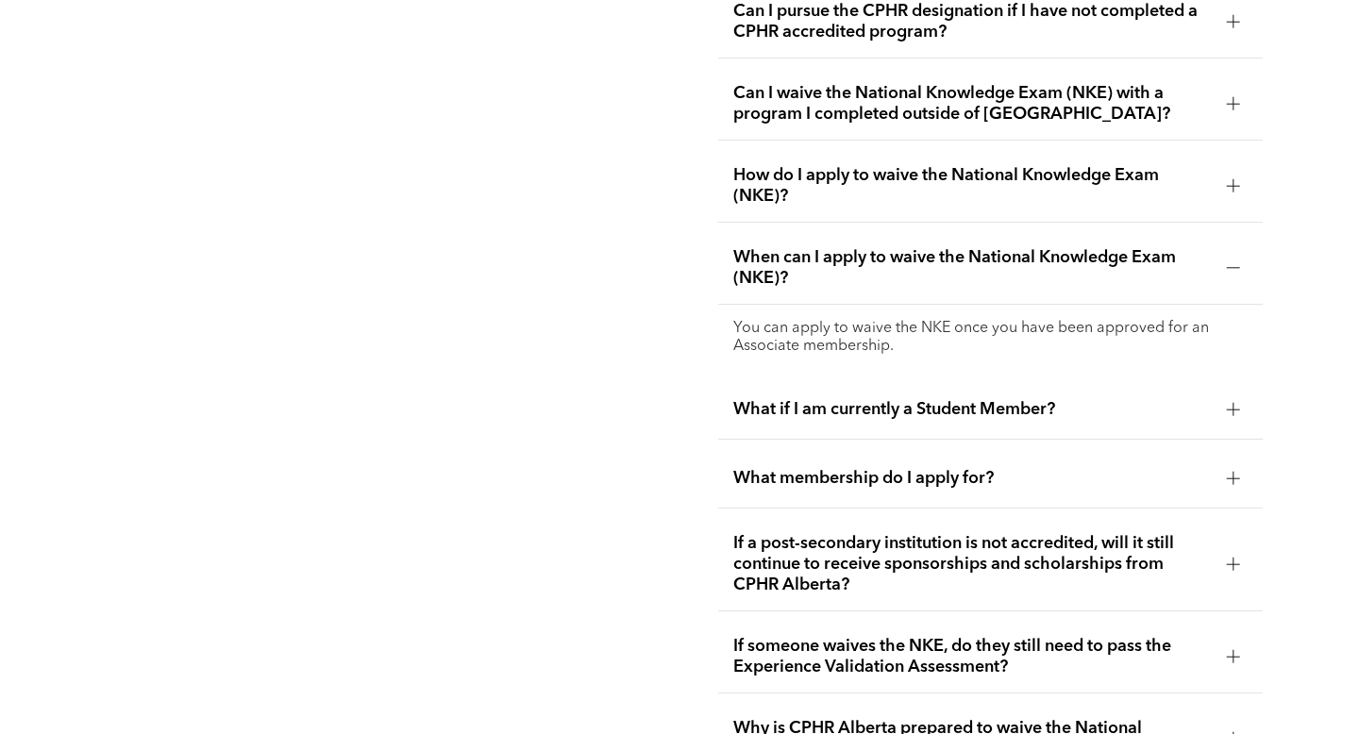
click at [925, 250] on span "When can I apply to waive the National Knowledge Exam (NKE)?" at bounding box center [972, 268] width 478 height 42
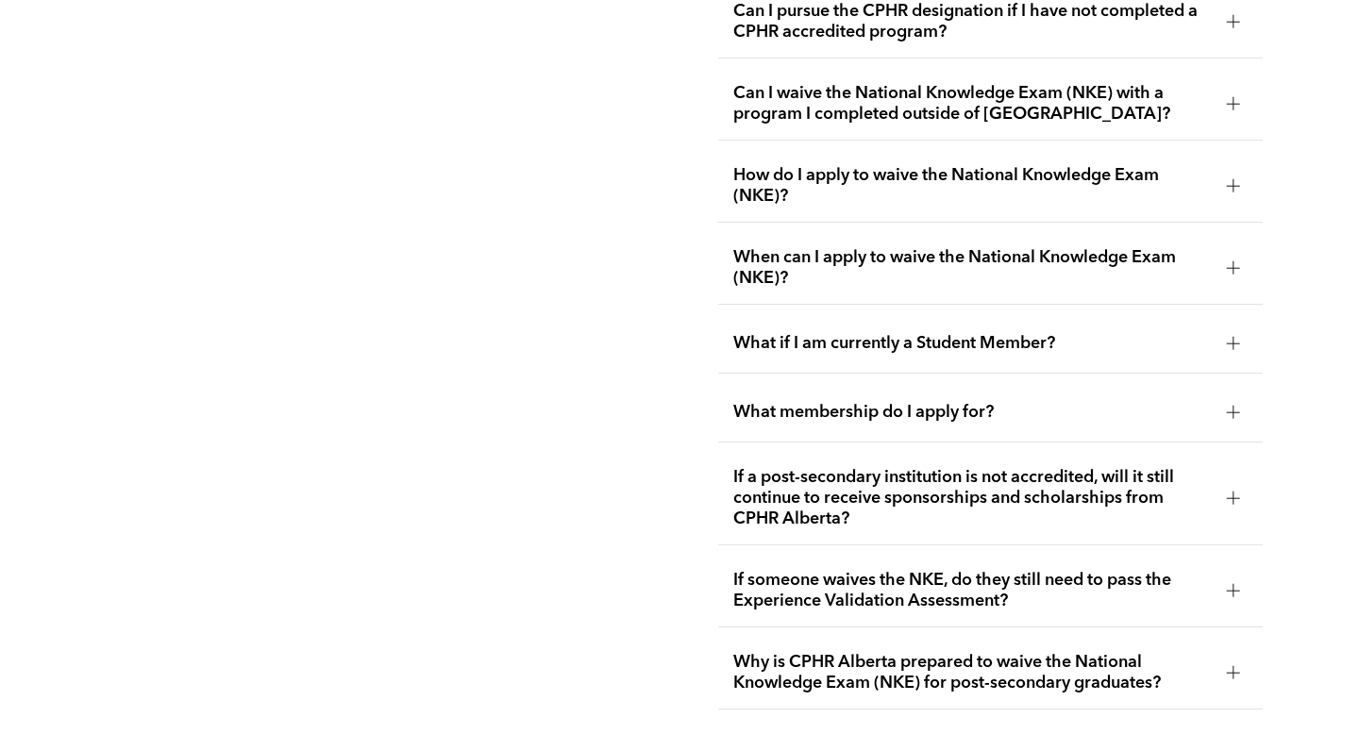
click at [924, 314] on div "What if I am currently a Student Member?" at bounding box center [990, 343] width 544 height 59
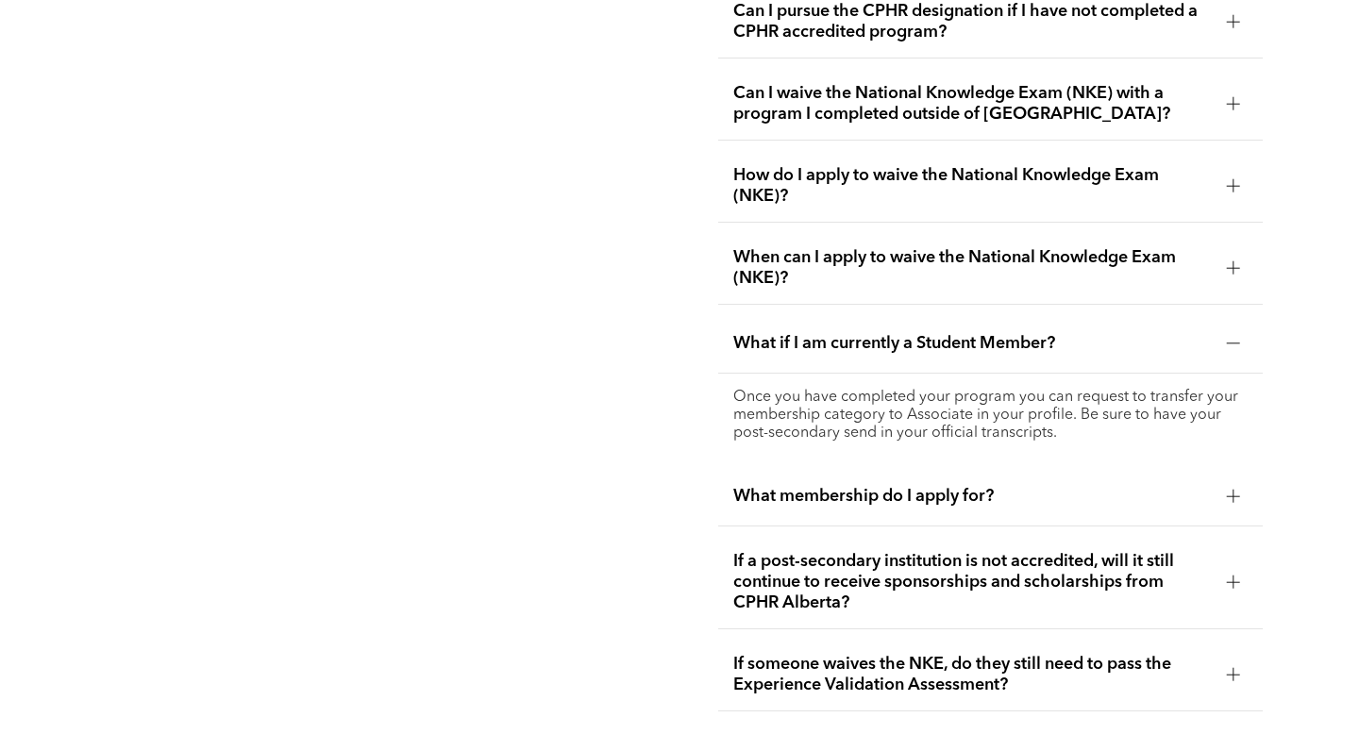
click at [924, 314] on div "What if I am currently a Student Member?" at bounding box center [990, 343] width 544 height 59
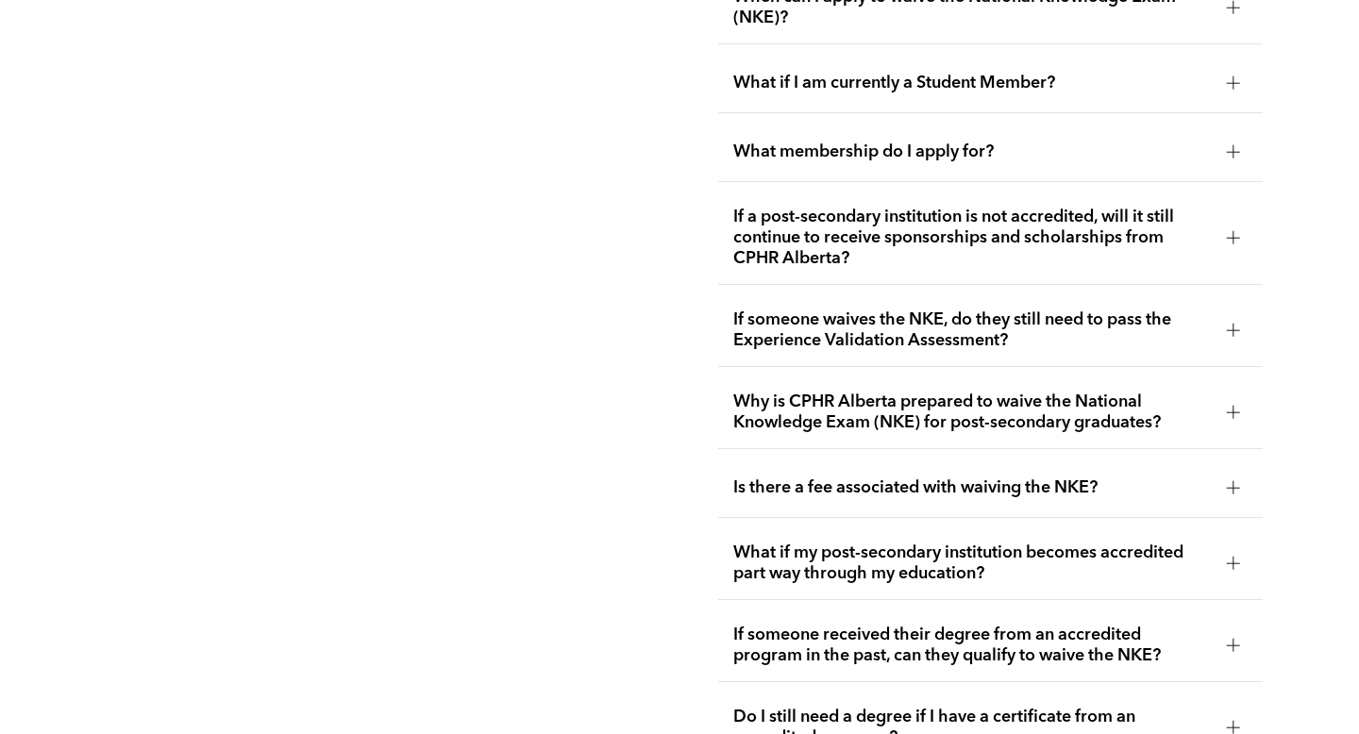
scroll to position [3532, 0]
click at [918, 314] on span "If someone waives the NKE, do they still need to pass the Experience Validation…" at bounding box center [972, 330] width 478 height 42
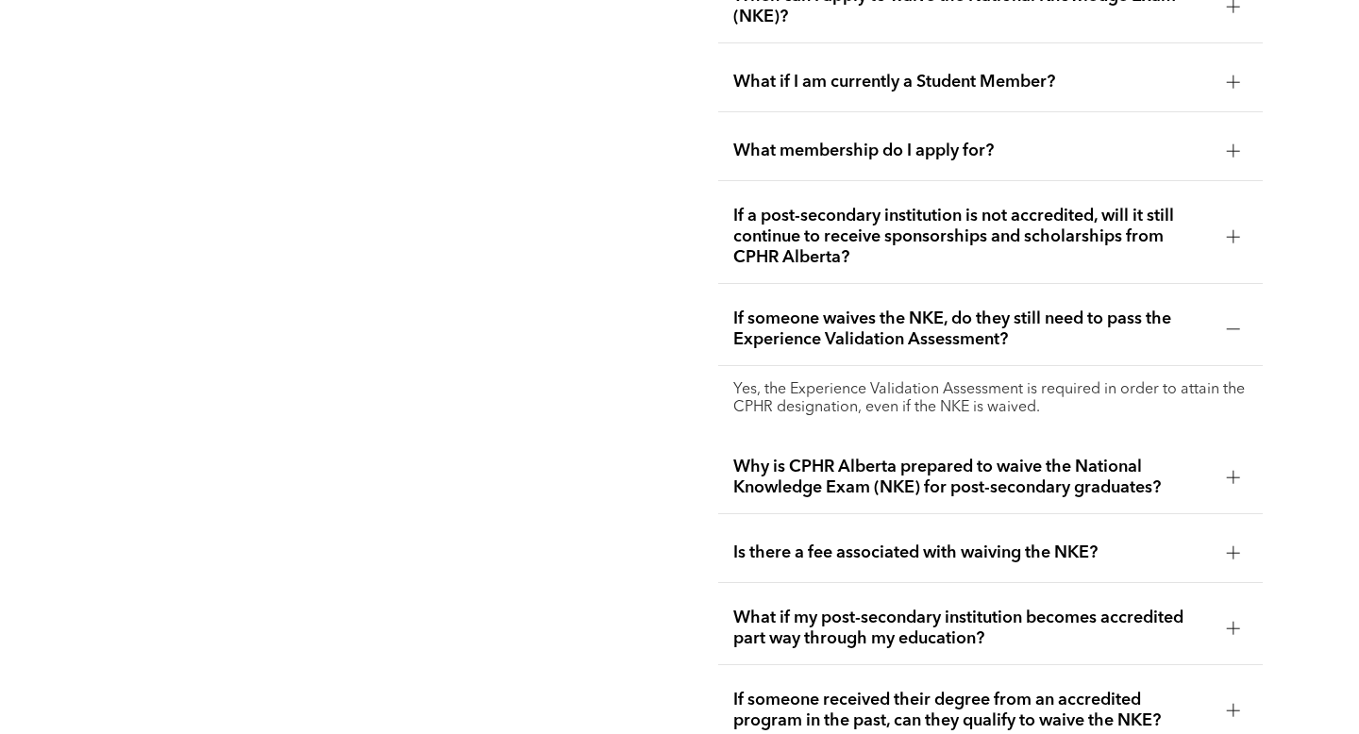
click at [918, 314] on span "If someone waives the NKE, do they still need to pass the Experience Validation…" at bounding box center [972, 330] width 478 height 42
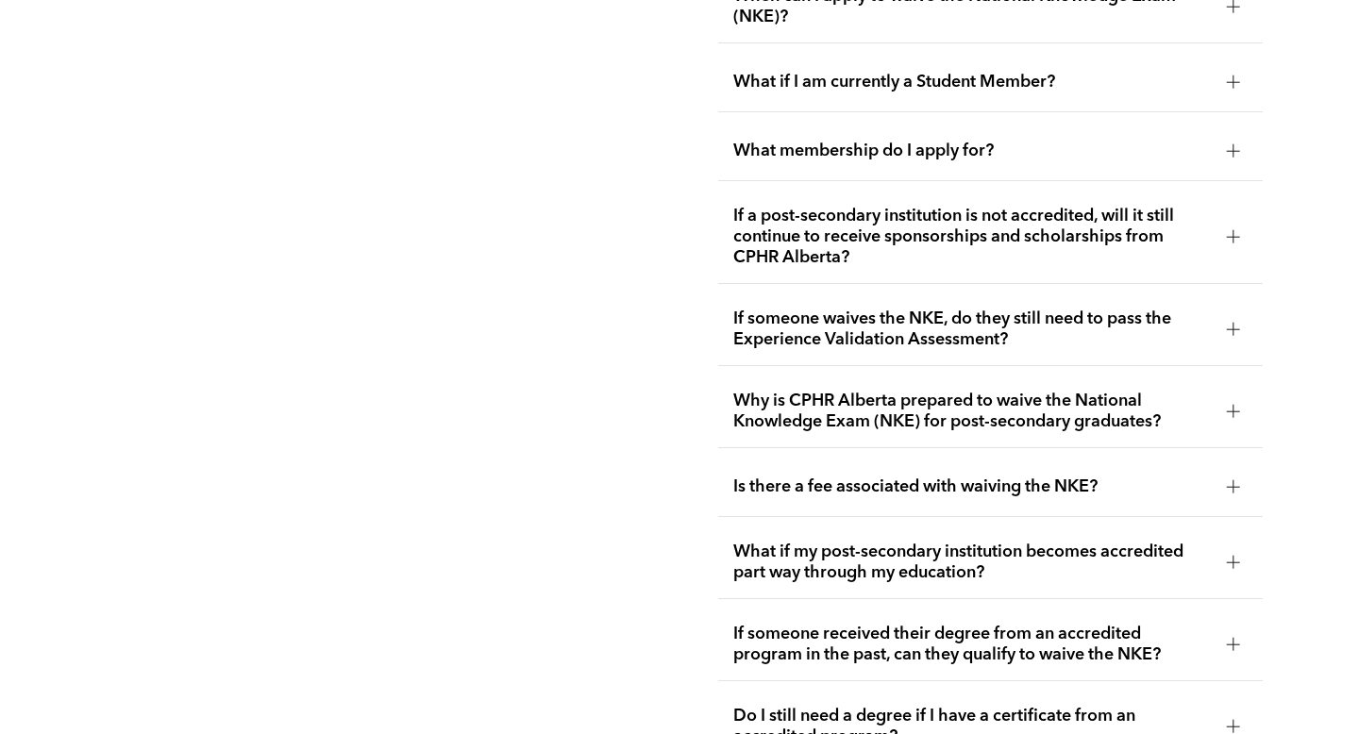
click at [894, 410] on span "Why is CPHR Alberta prepared to waive the National Knowledge Exam (NKE) for pos…" at bounding box center [972, 412] width 478 height 42
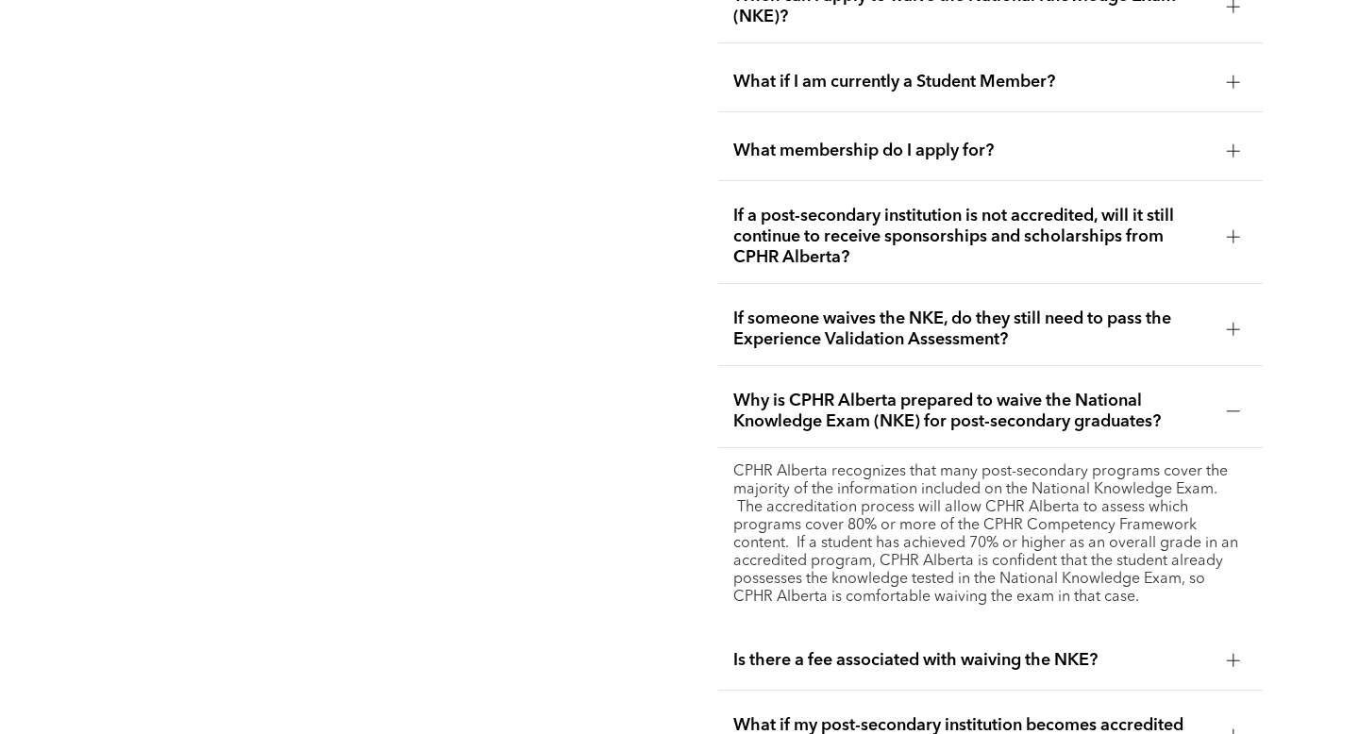
click at [894, 410] on span "Why is CPHR Alberta prepared to waive the National Knowledge Exam (NKE) for pos…" at bounding box center [972, 412] width 478 height 42
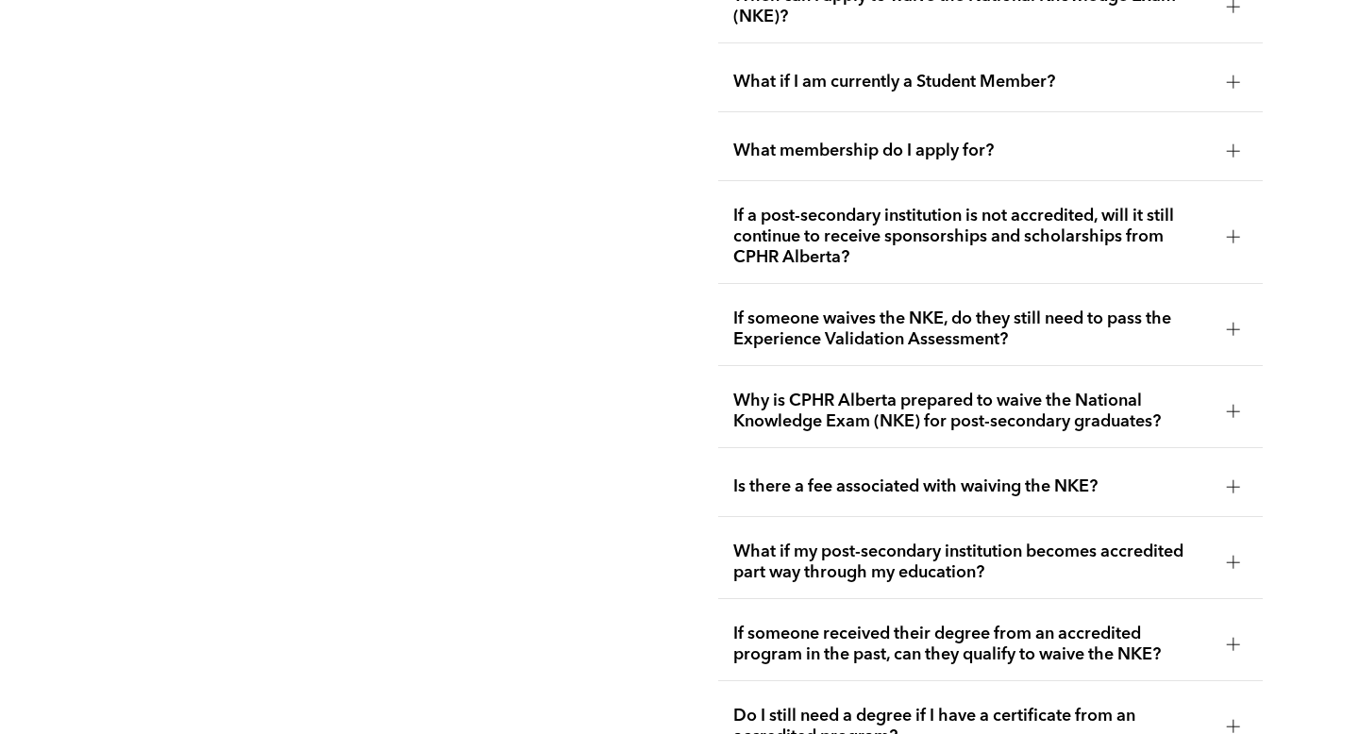
click at [901, 458] on div "Is there a fee associated with waiving the NKE?" at bounding box center [990, 487] width 544 height 59
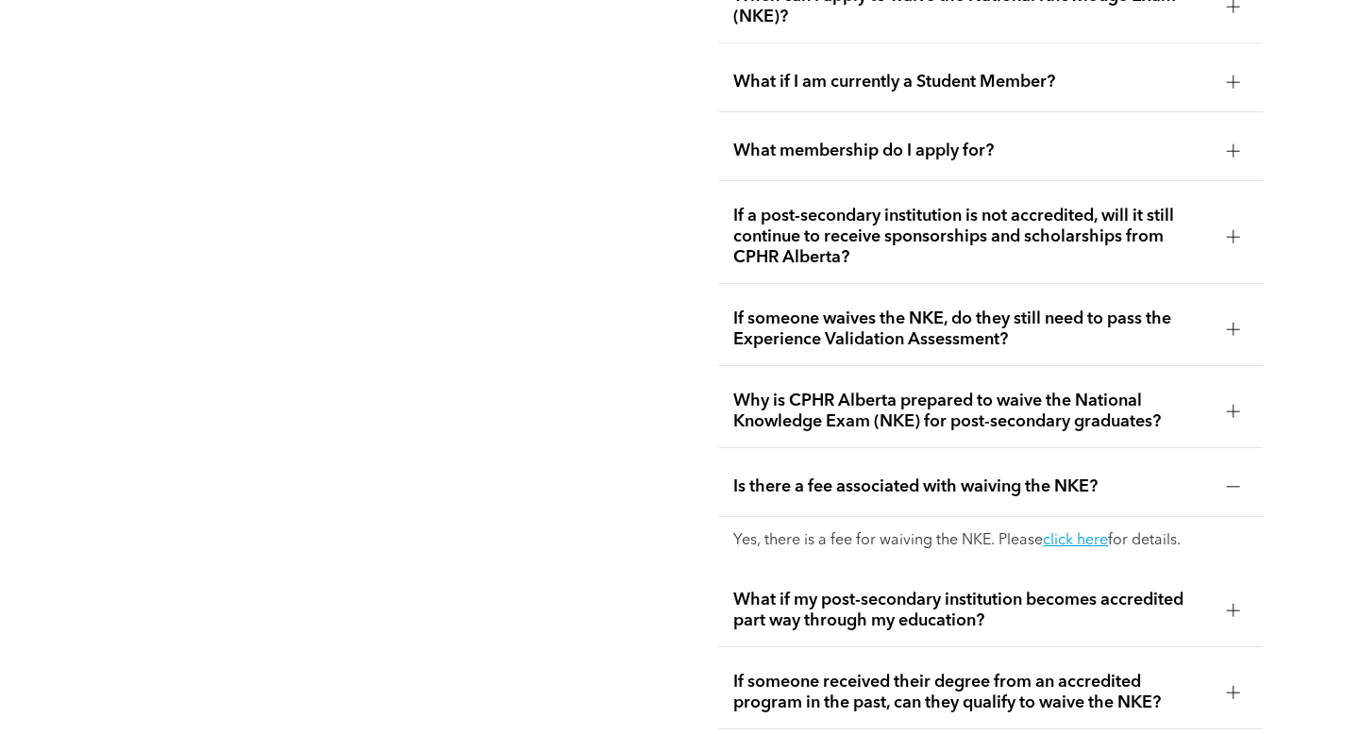
click at [901, 458] on div "Is there a fee associated with waiving the NKE?" at bounding box center [990, 487] width 544 height 59
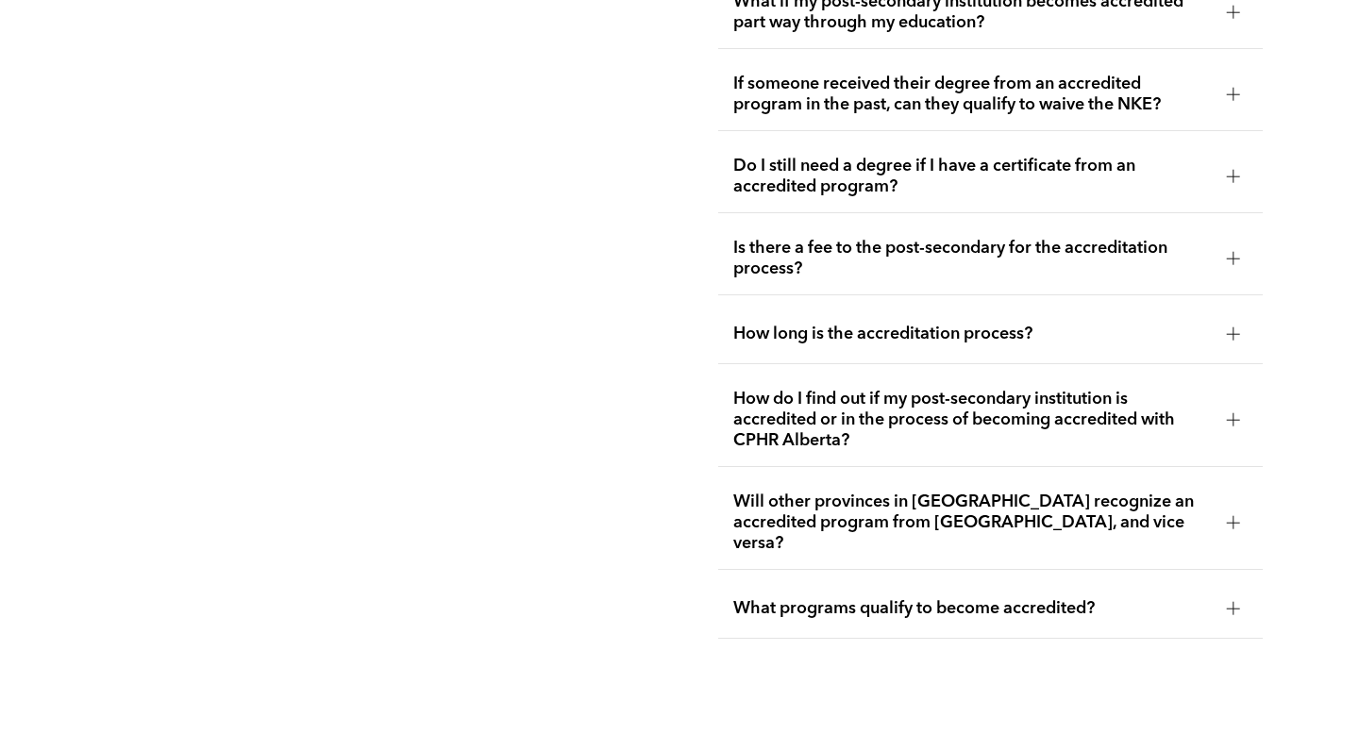
scroll to position [4086, 0]
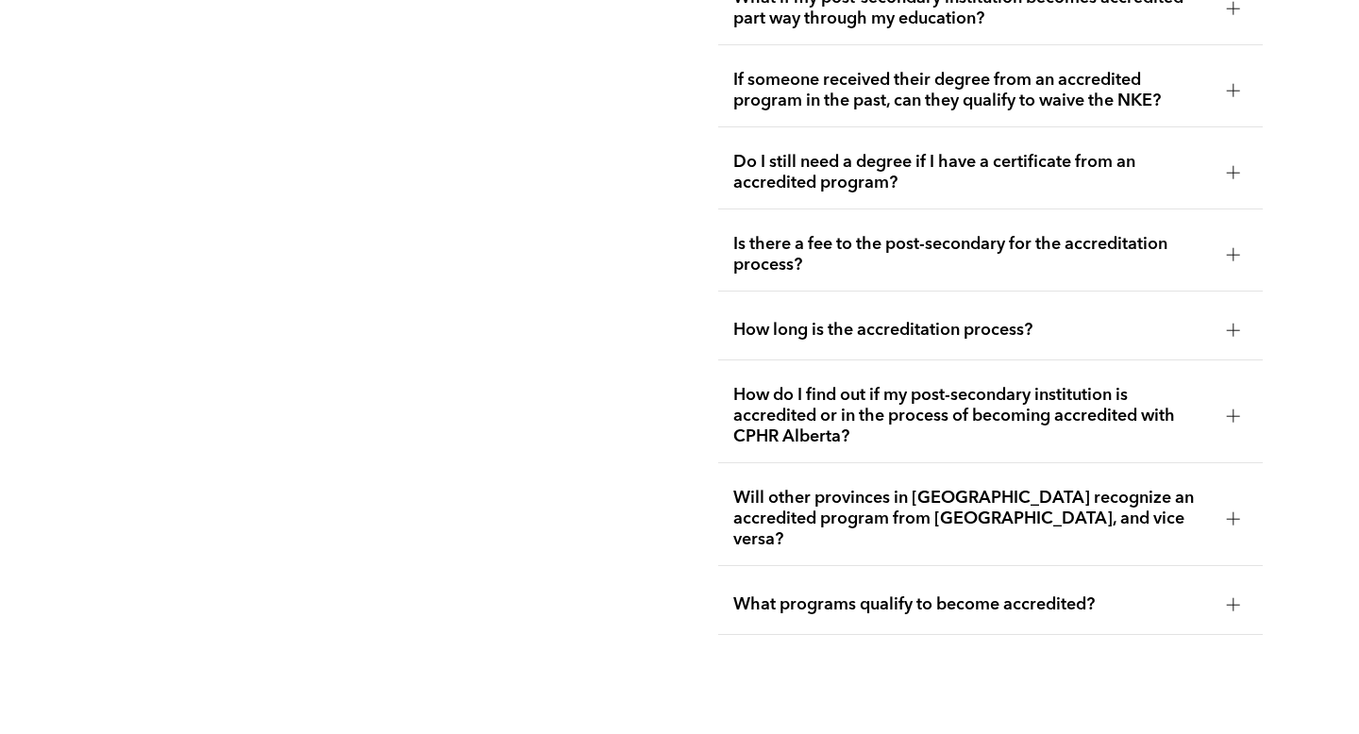
click at [908, 320] on span "How long is the accreditation process?" at bounding box center [972, 330] width 478 height 21
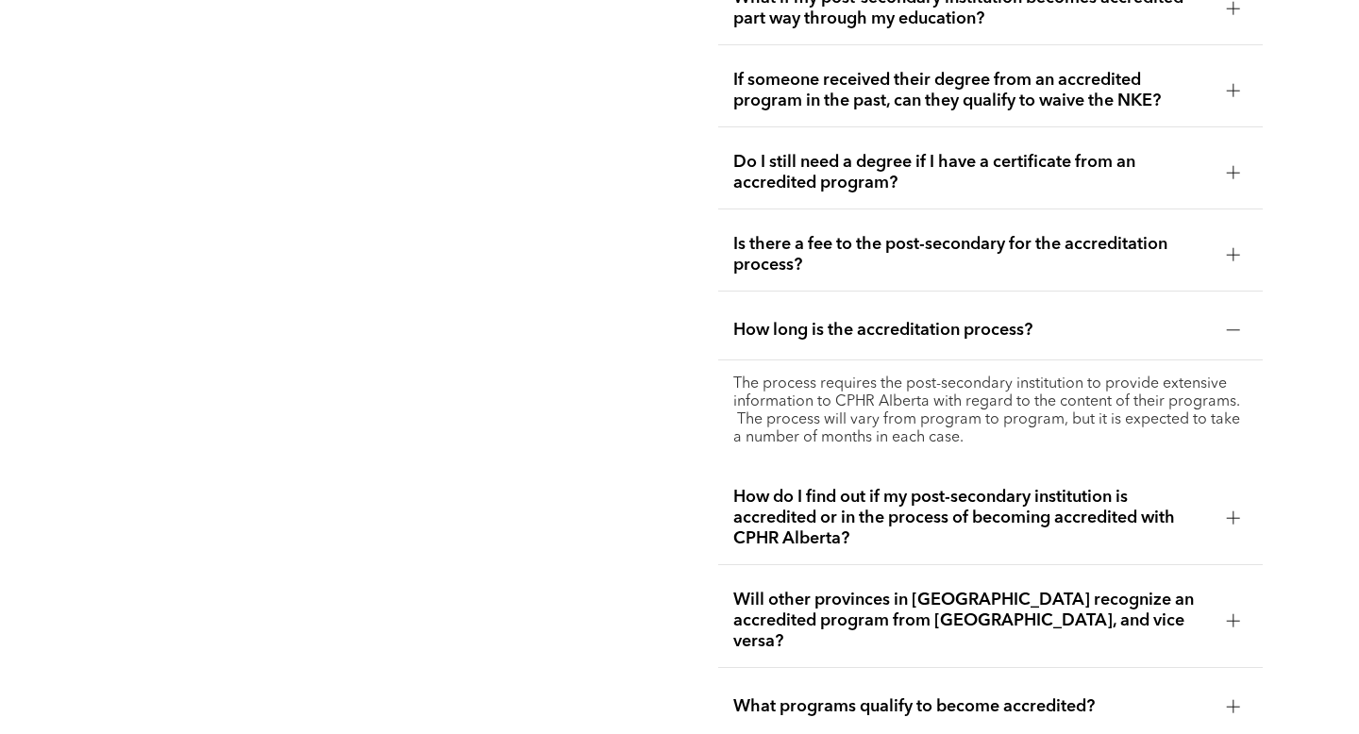
click at [908, 320] on span "How long is the accreditation process?" at bounding box center [972, 330] width 478 height 21
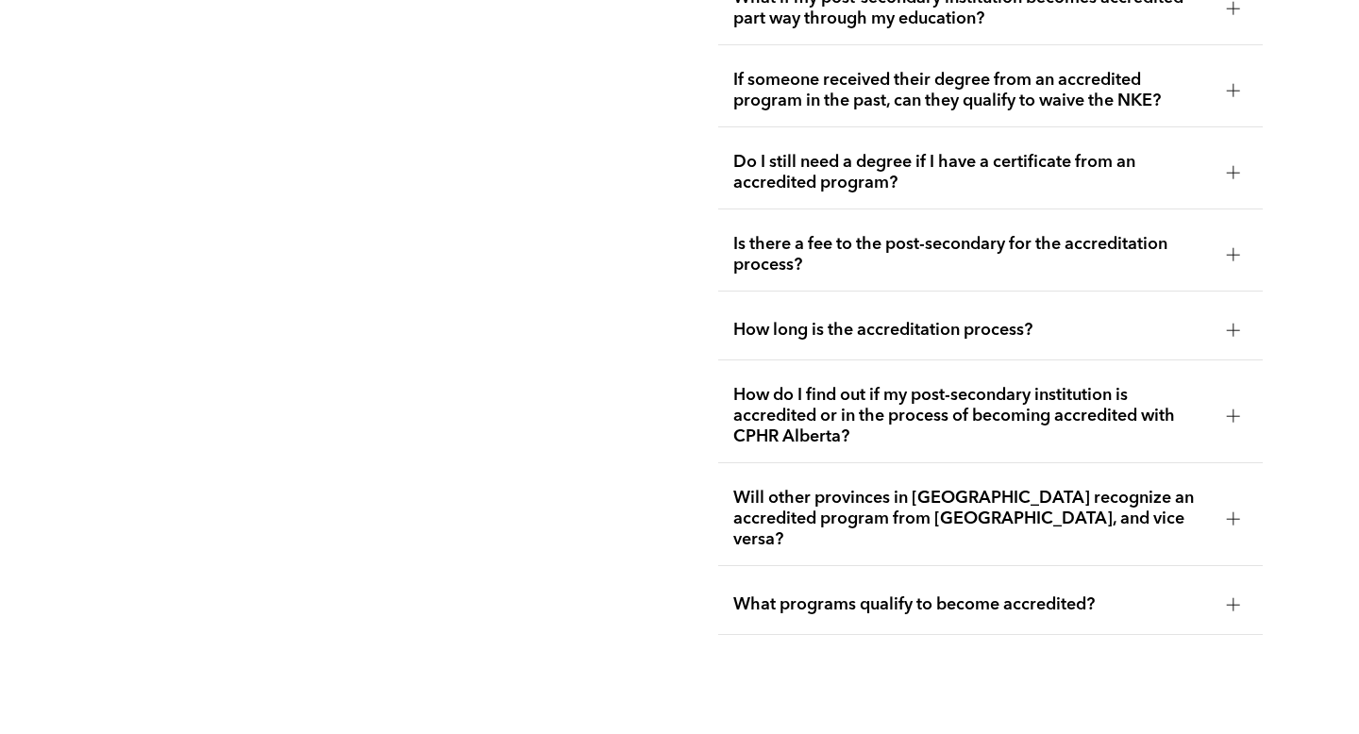
click at [912, 385] on span "How do I find out if my post-secondary institution is accredited or in the proc…" at bounding box center [972, 416] width 478 height 62
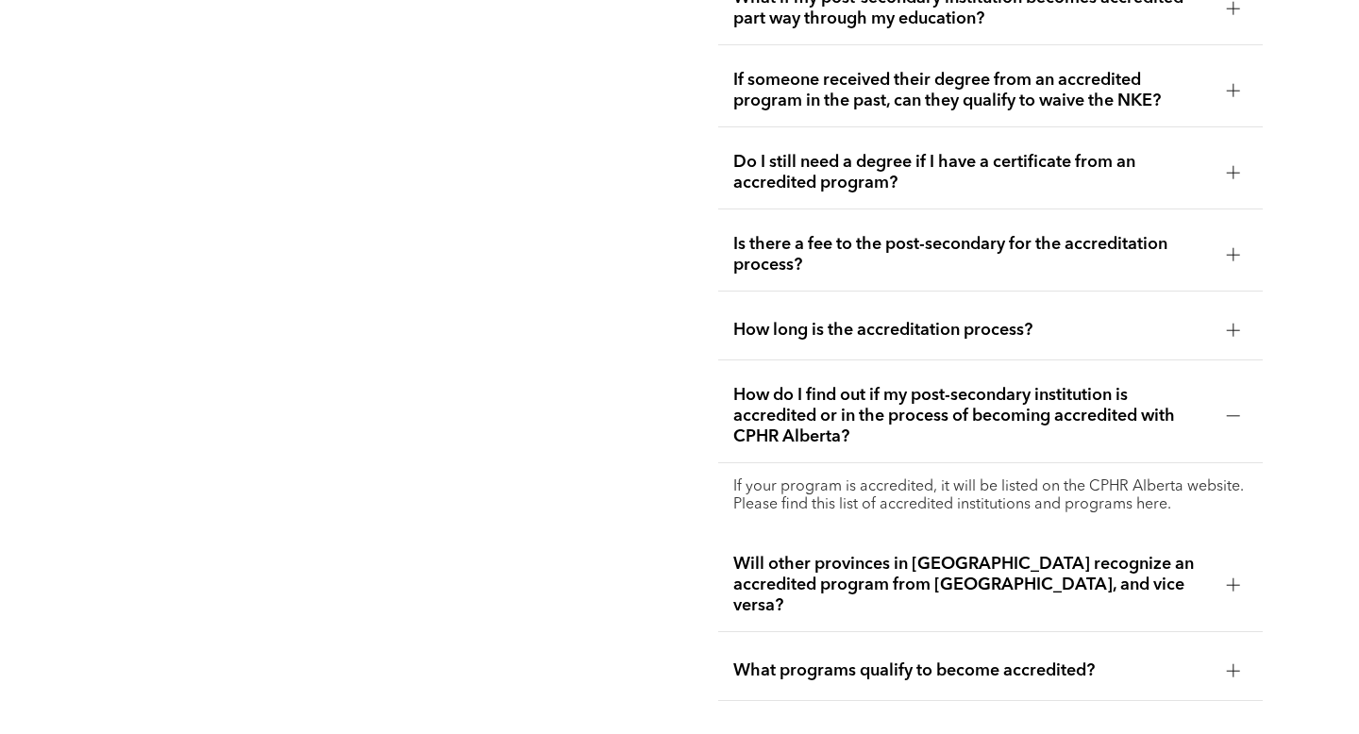
click at [912, 385] on span "How do I find out if my post-secondary institution is accredited or in the proc…" at bounding box center [972, 416] width 478 height 62
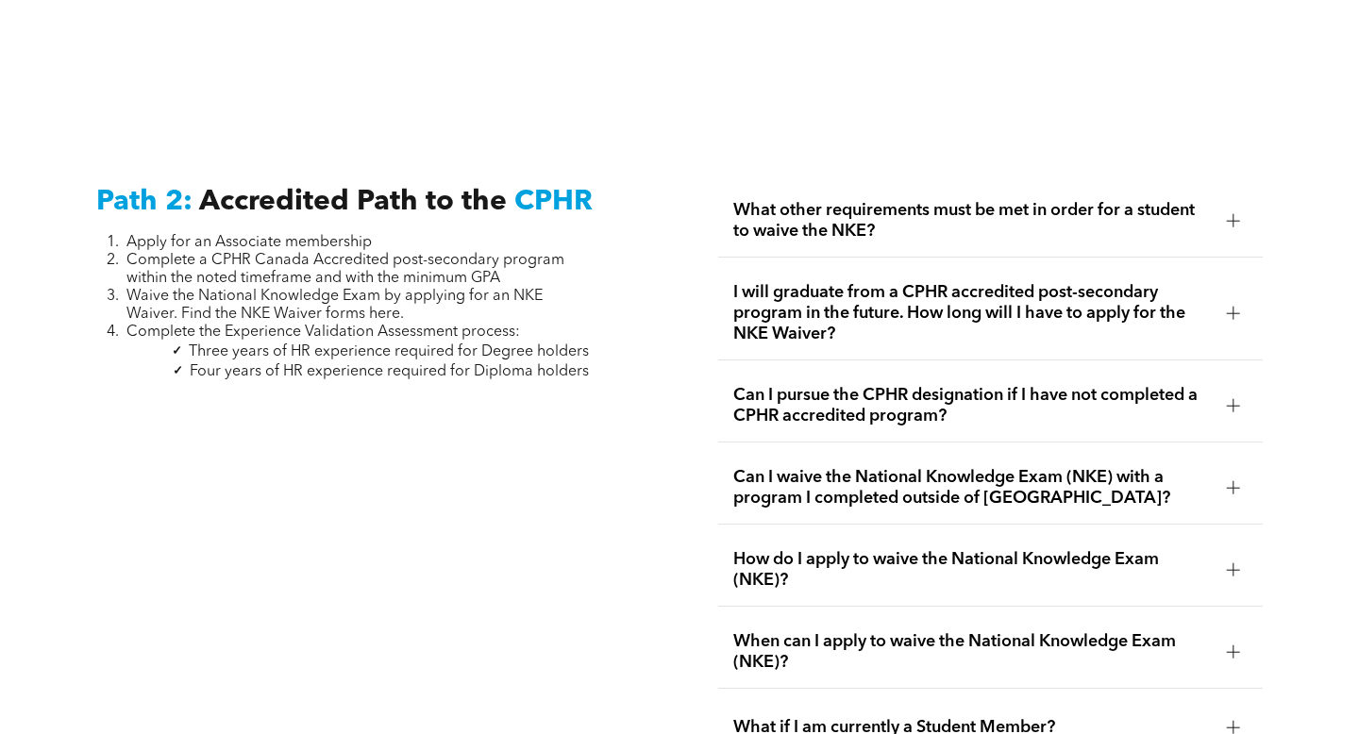
scroll to position [2883, 0]
